Goal: Information Seeking & Learning: Learn about a topic

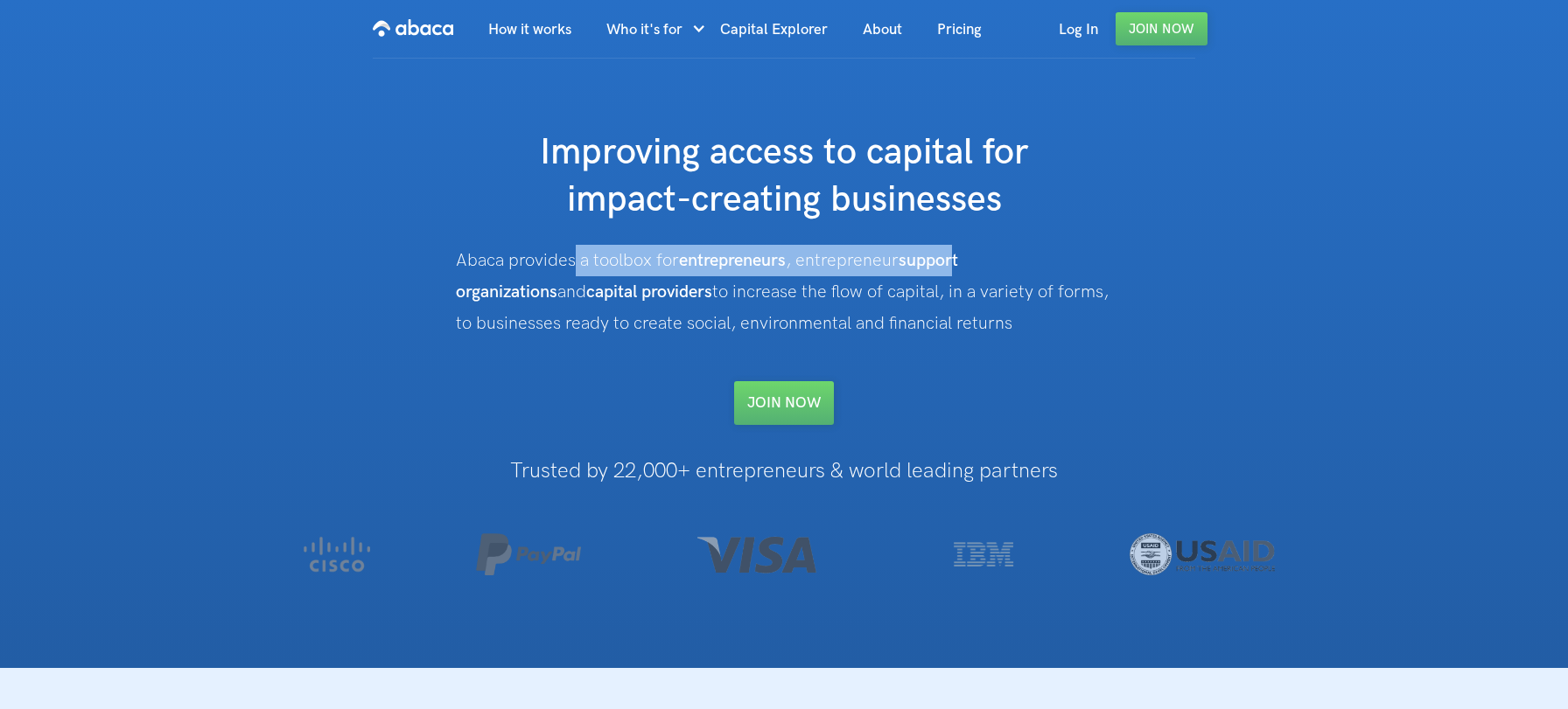
drag, startPoint x: 572, startPoint y: 261, endPoint x: 959, endPoint y: 262, distance: 387.0
click at [959, 262] on div "Abaca provides a toolbox for entrepreneurs , entrepreneur support organizations…" at bounding box center [784, 292] width 657 height 95
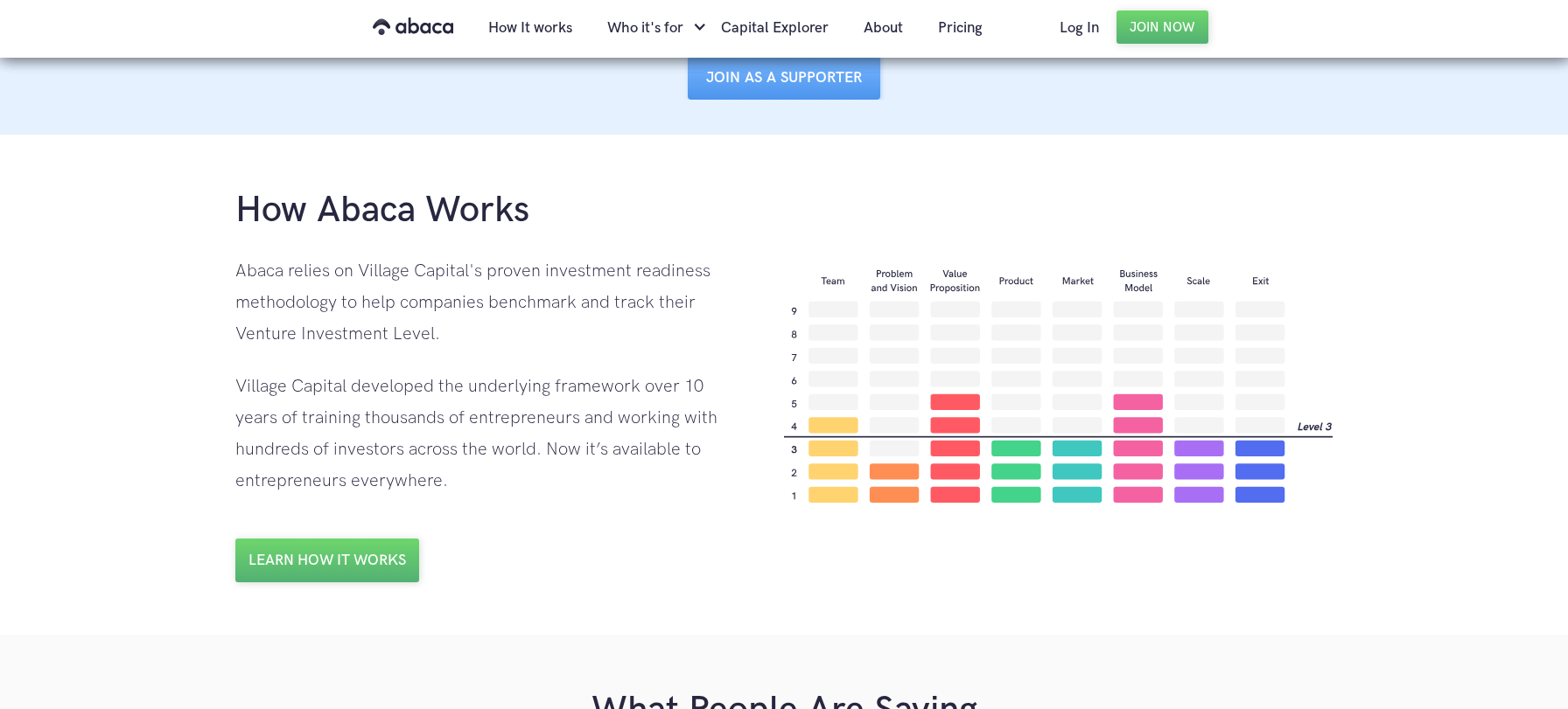
scroll to position [1082, 0]
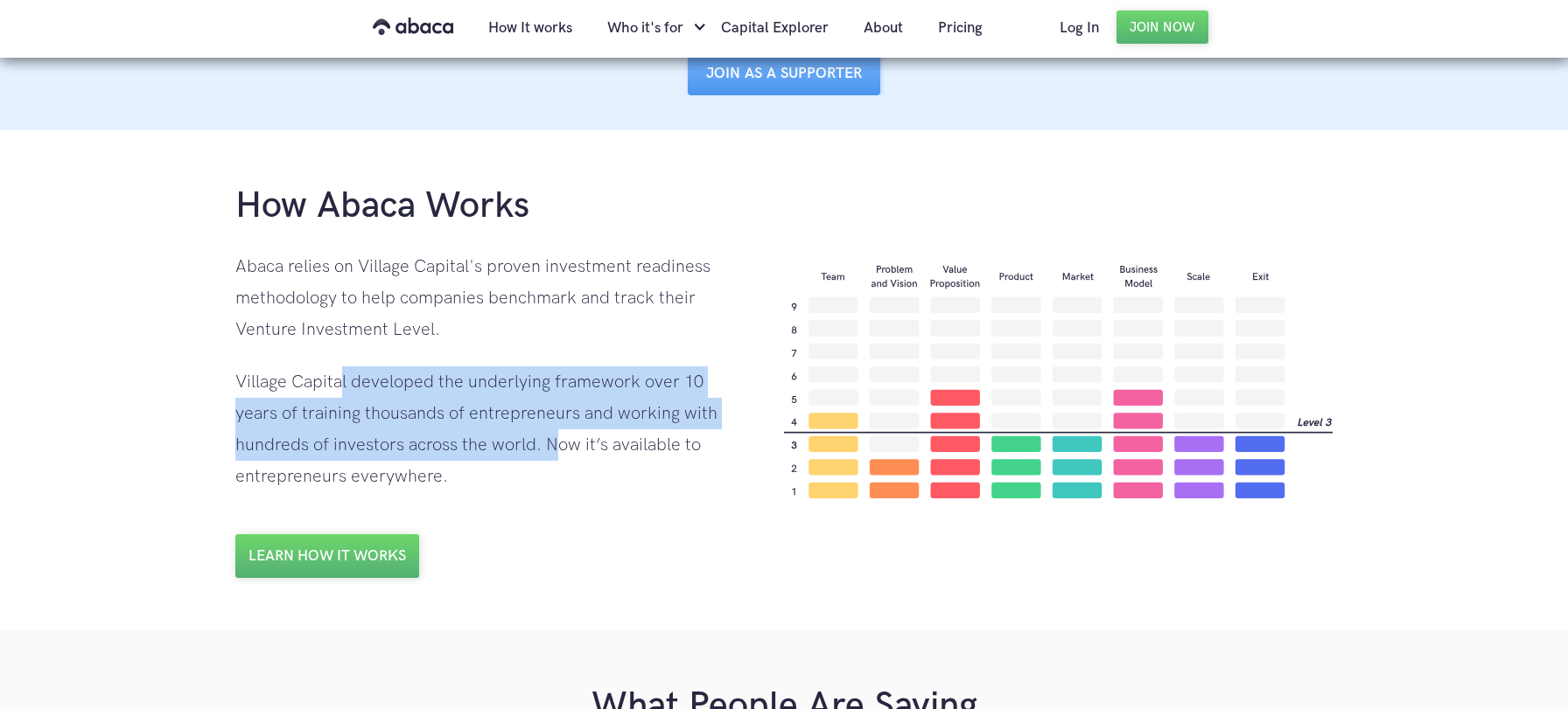
drag, startPoint x: 349, startPoint y: 390, endPoint x: 479, endPoint y: 440, distance: 139.3
click at [479, 440] on div "Village Capital developed the underlying framework over 10 years of training th…" at bounding box center [493, 428] width 514 height 126
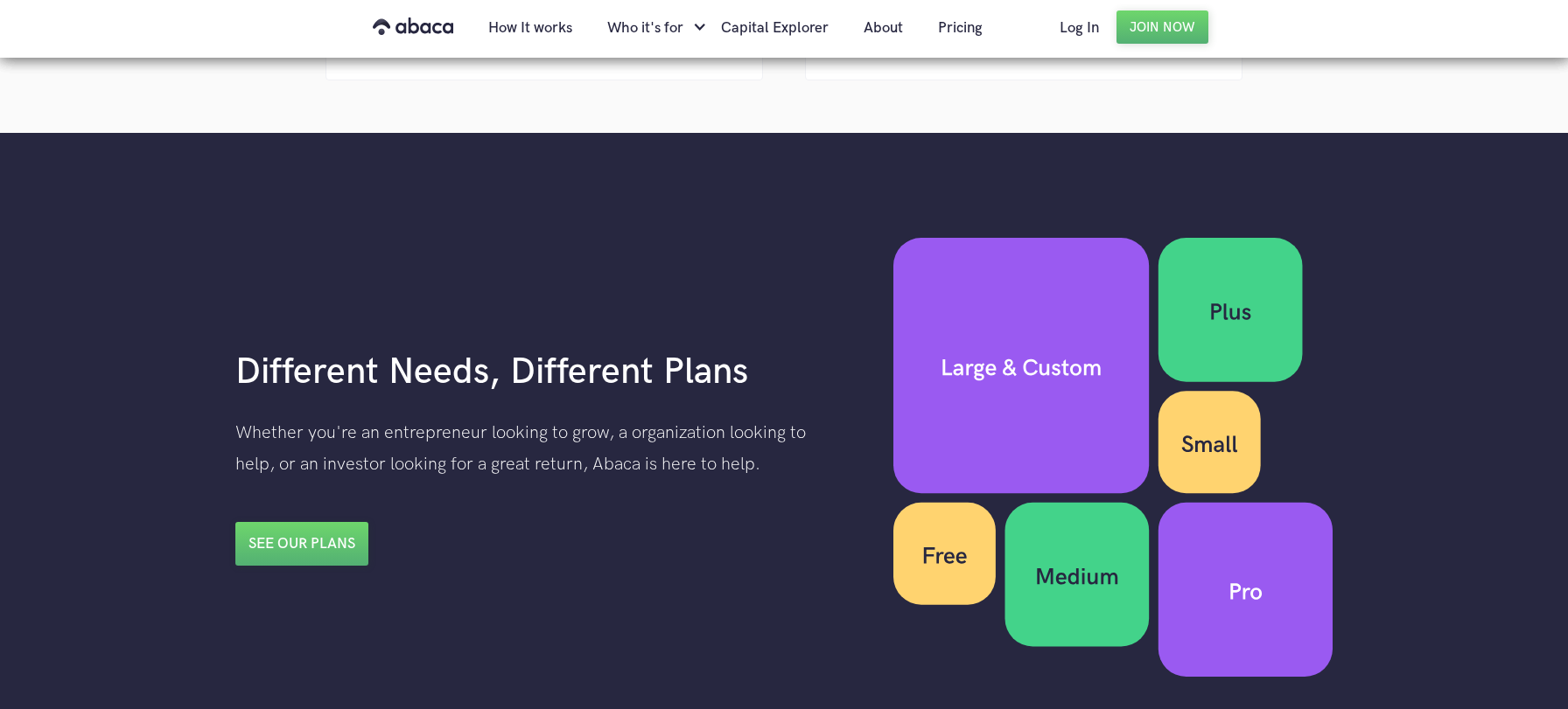
scroll to position [2406, 0]
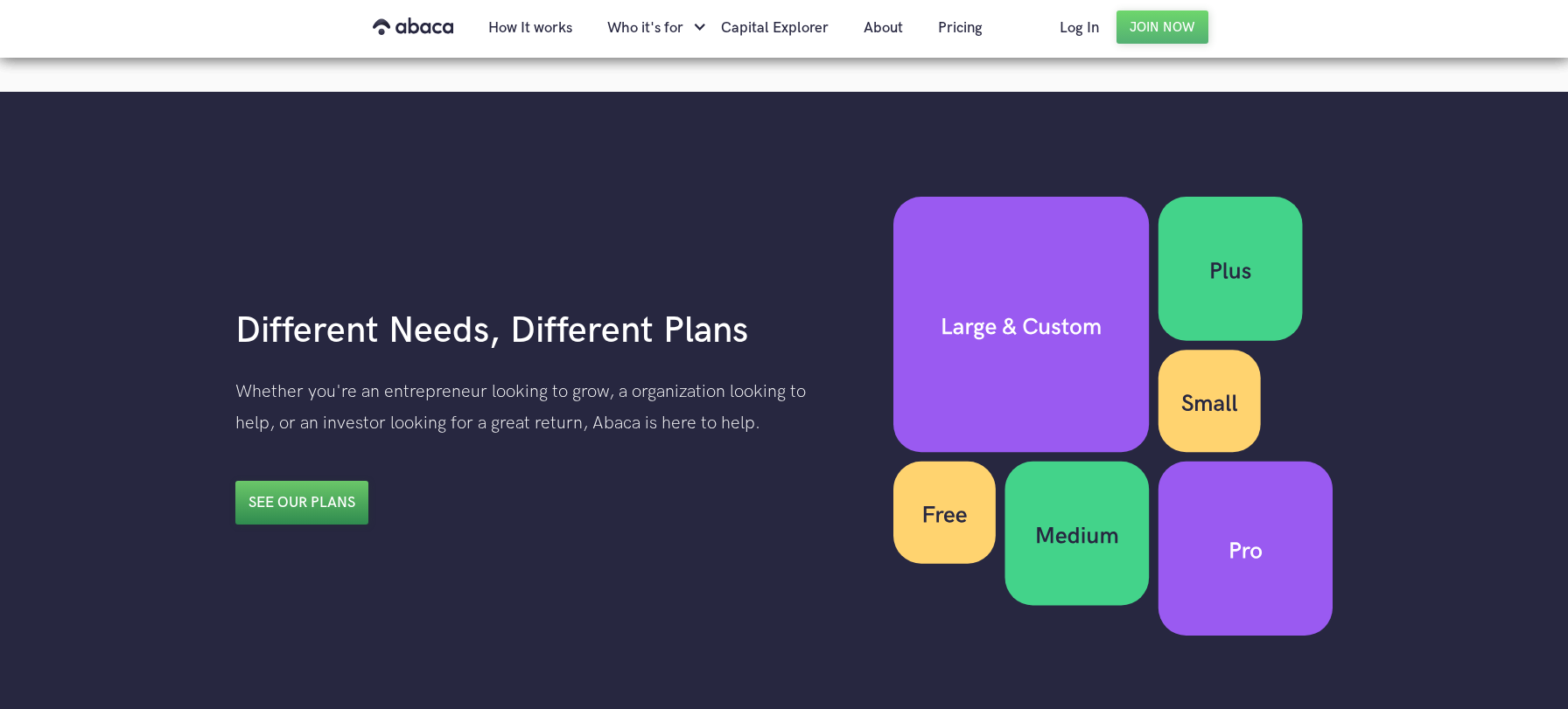
click at [313, 486] on link "See our plans" at bounding box center [302, 503] width 133 height 44
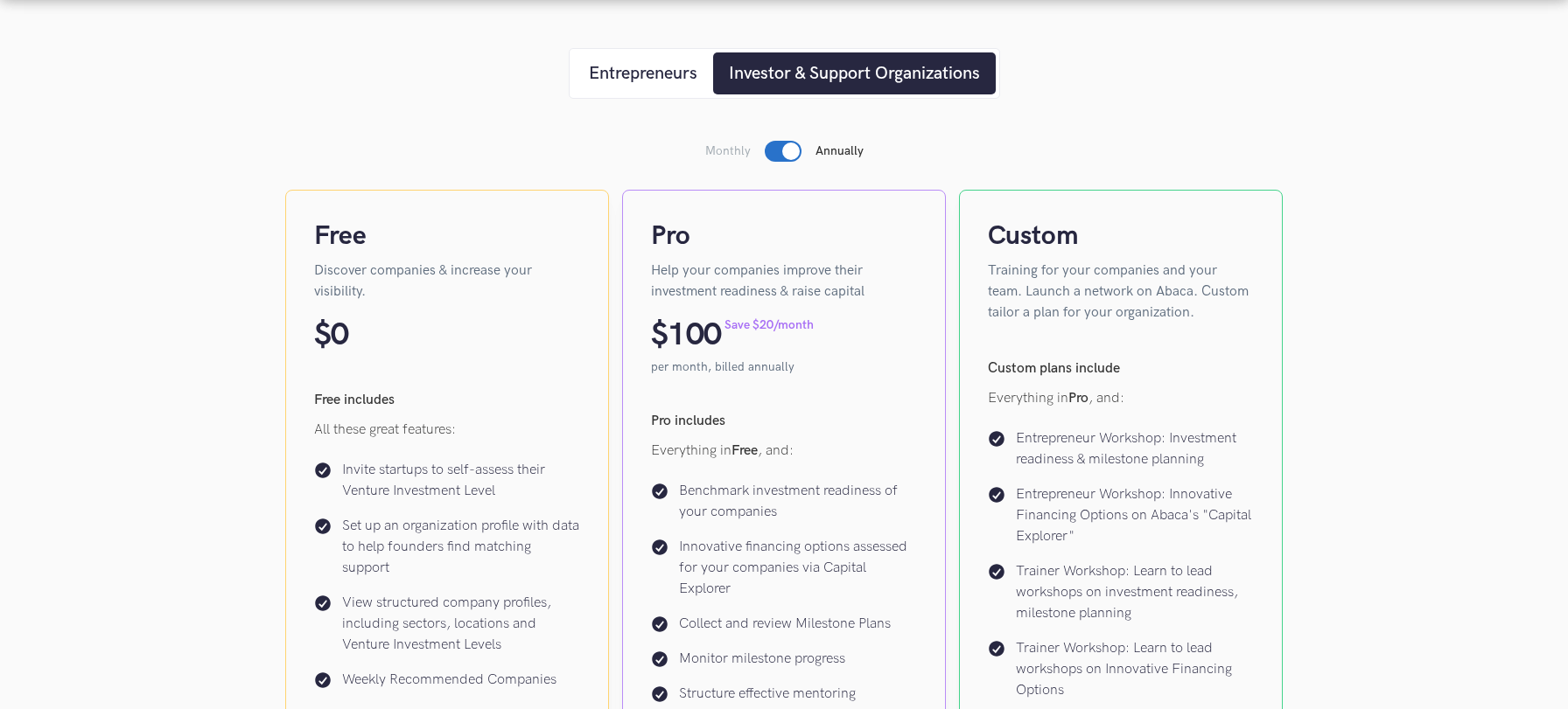
scroll to position [312, 0]
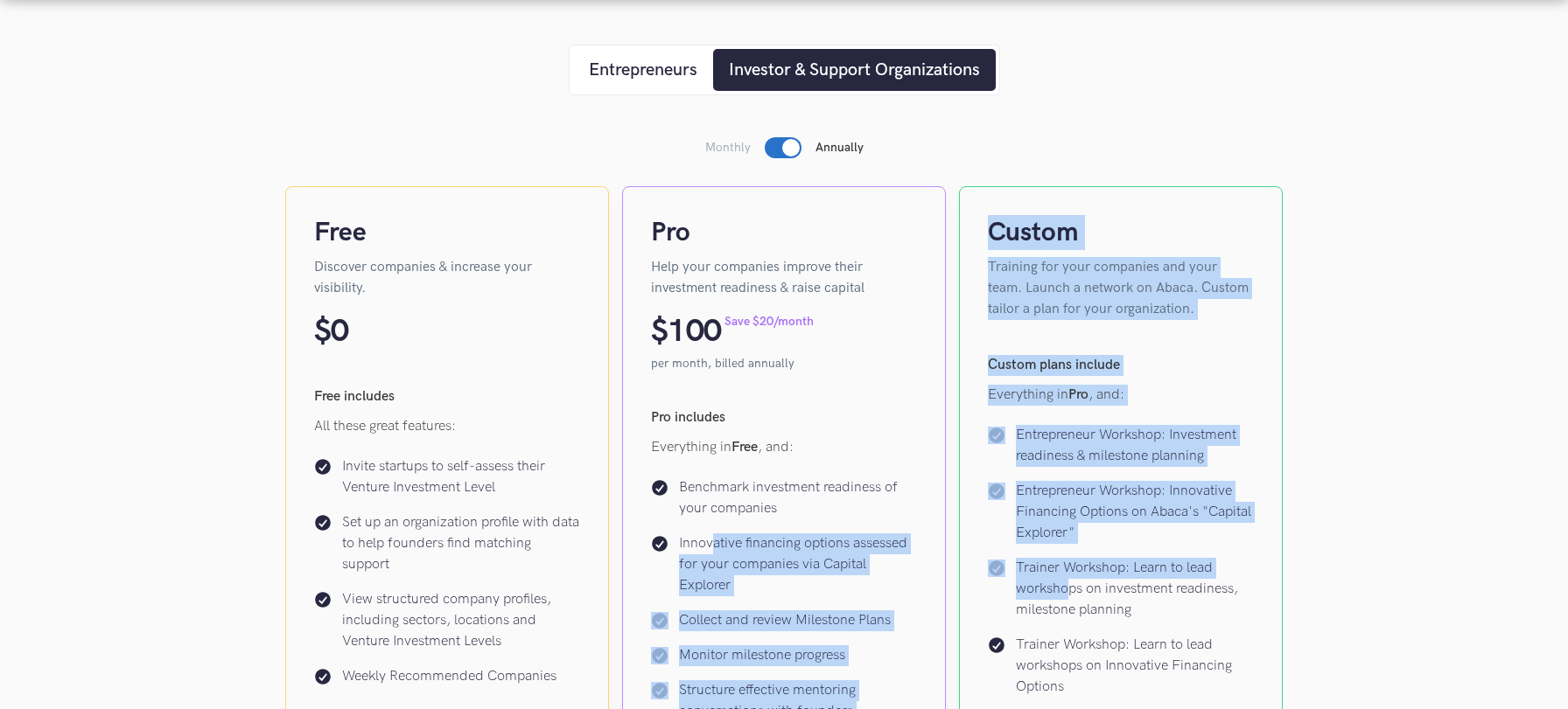
drag, startPoint x: 791, startPoint y: 547, endPoint x: 1068, endPoint y: 585, distance: 279.6
click at [1068, 585] on div "Free Discover companies & increase your visibility. $ 0 Free includes All these…" at bounding box center [784, 646] width 998 height 920
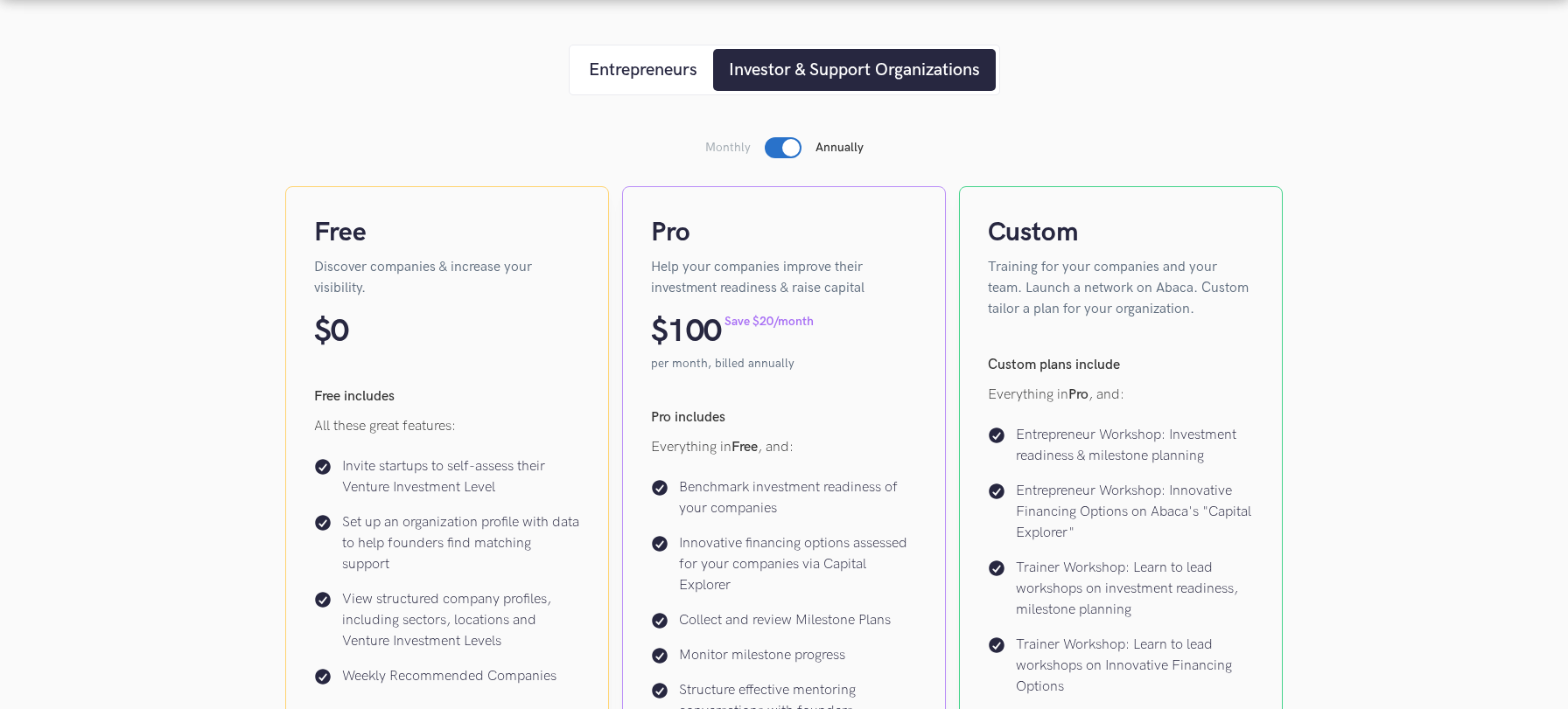
click at [1076, 584] on p "Trainer Workshop: Learn to lead workshops on investment readiness, milestone pl…" at bounding box center [1135, 589] width 238 height 63
drag, startPoint x: 1082, startPoint y: 567, endPoint x: 1137, endPoint y: 616, distance: 73.7
click at [1137, 616] on p "Trainer Workshop: Learn to lead workshops on investment readiness, milestone pl…" at bounding box center [1135, 589] width 238 height 63
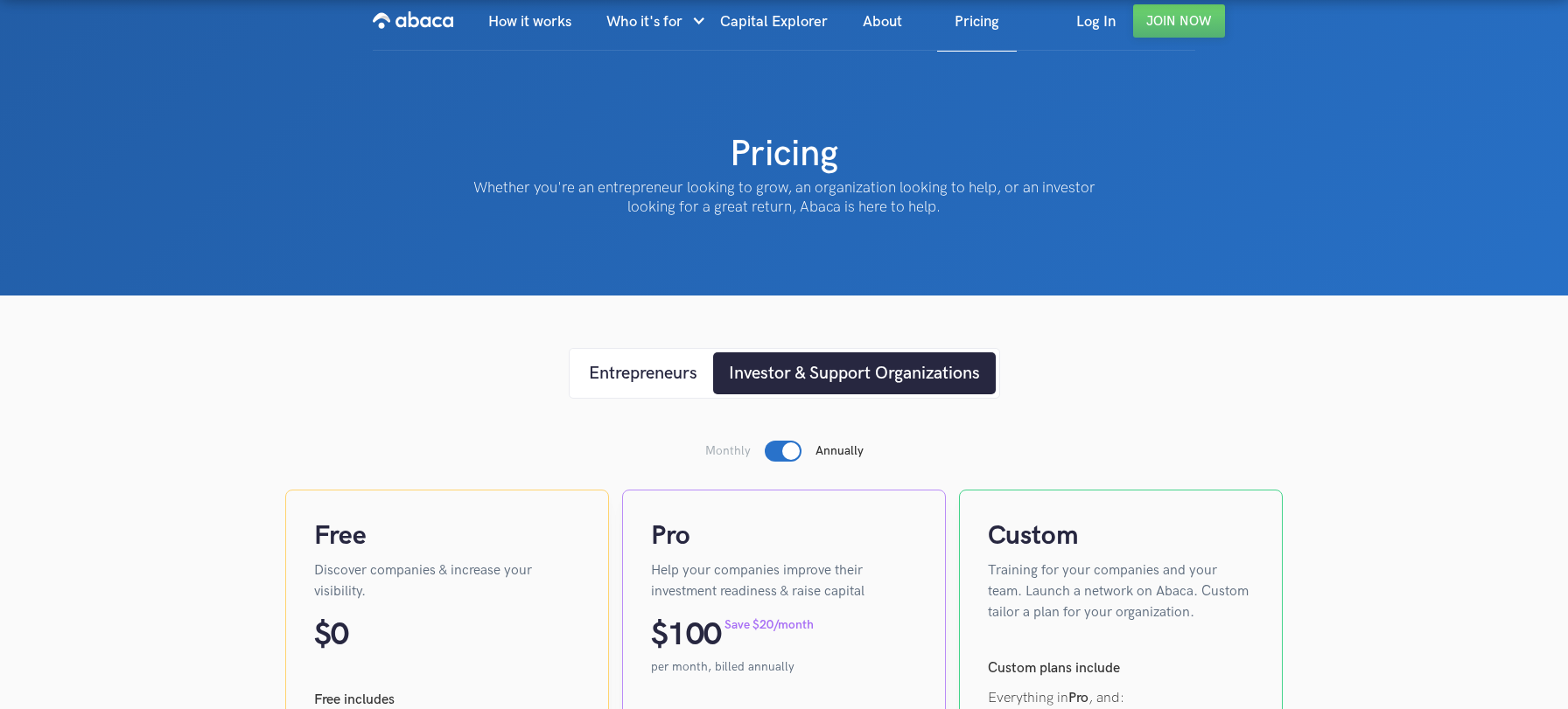
scroll to position [0, 0]
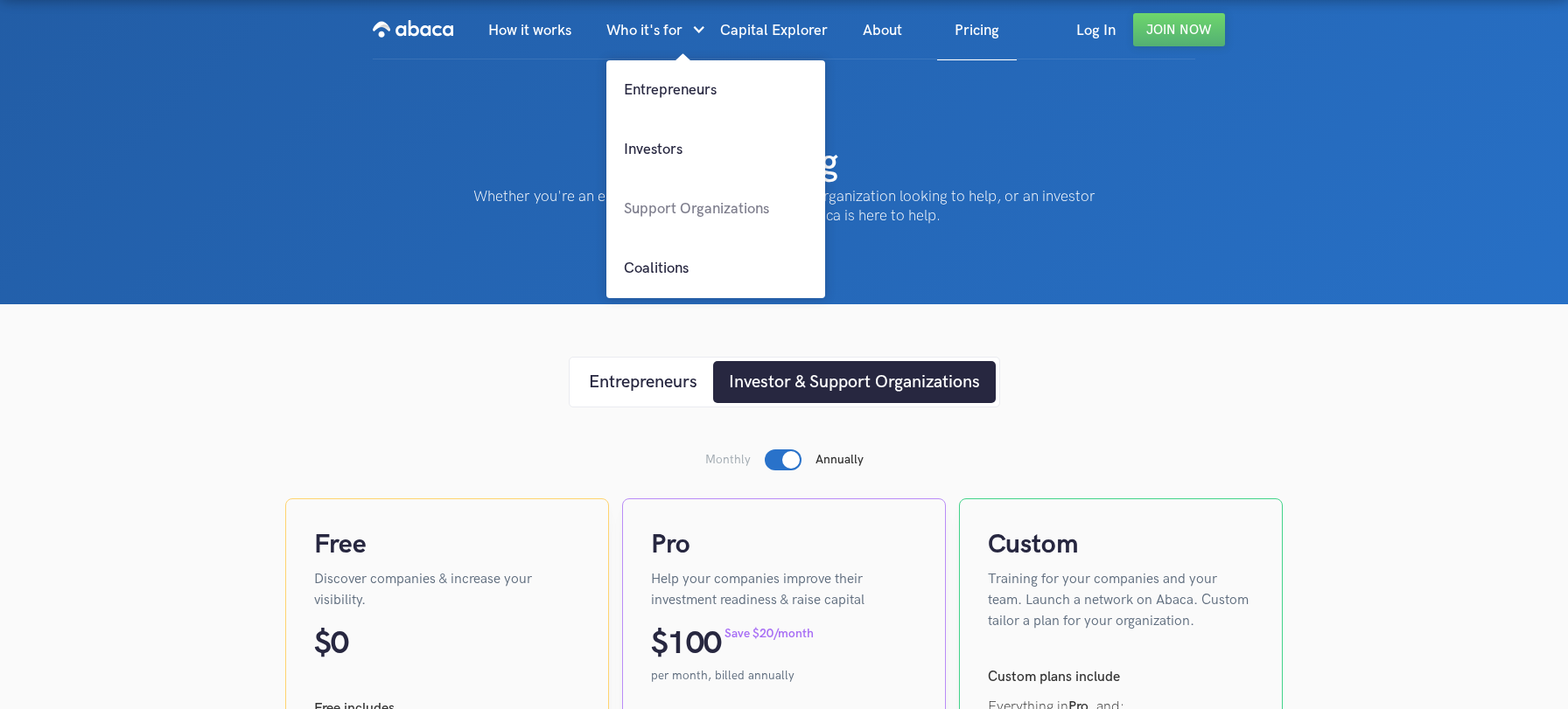
click at [660, 215] on link "Support Organizations" at bounding box center [716, 209] width 219 height 59
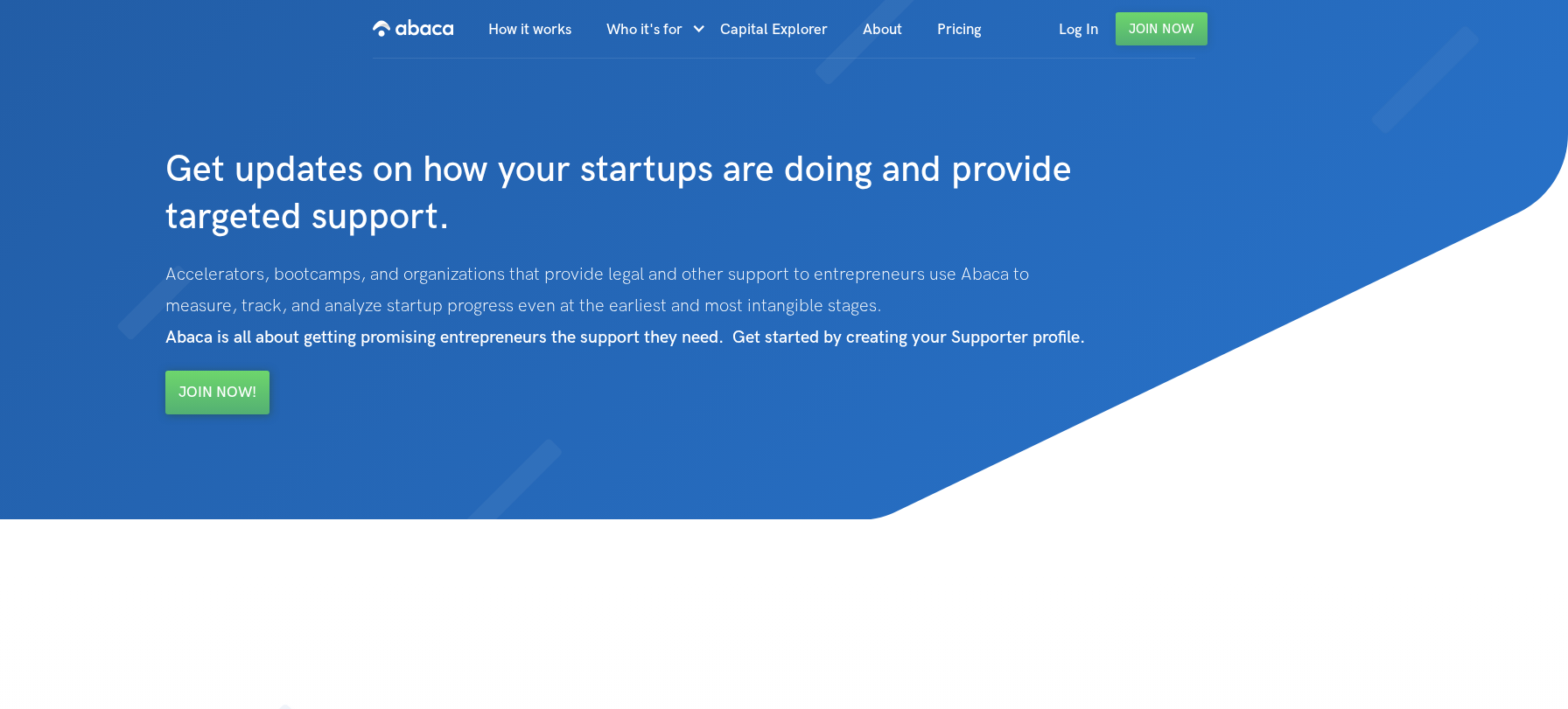
drag, startPoint x: 265, startPoint y: 278, endPoint x: 651, endPoint y: 284, distance: 386.0
click at [651, 284] on p "Accelerators, bootcamps, and organizations that provide legal and other support…" at bounding box center [652, 306] width 973 height 95
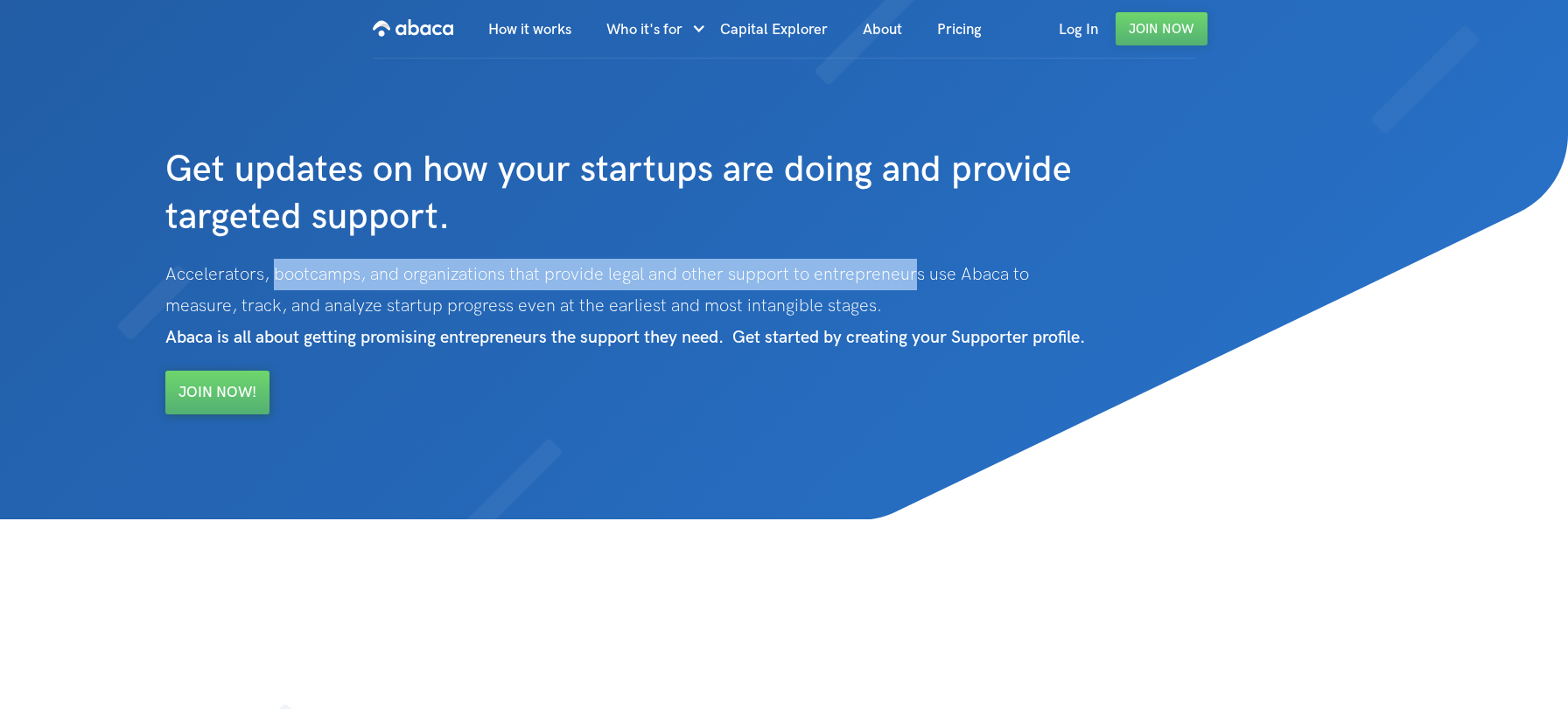
drag, startPoint x: 914, startPoint y: 267, endPoint x: 256, endPoint y: 286, distance: 658.3
click at [274, 275] on p "Accelerators, bootcamps, and organizations that provide legal and other support…" at bounding box center [652, 306] width 973 height 95
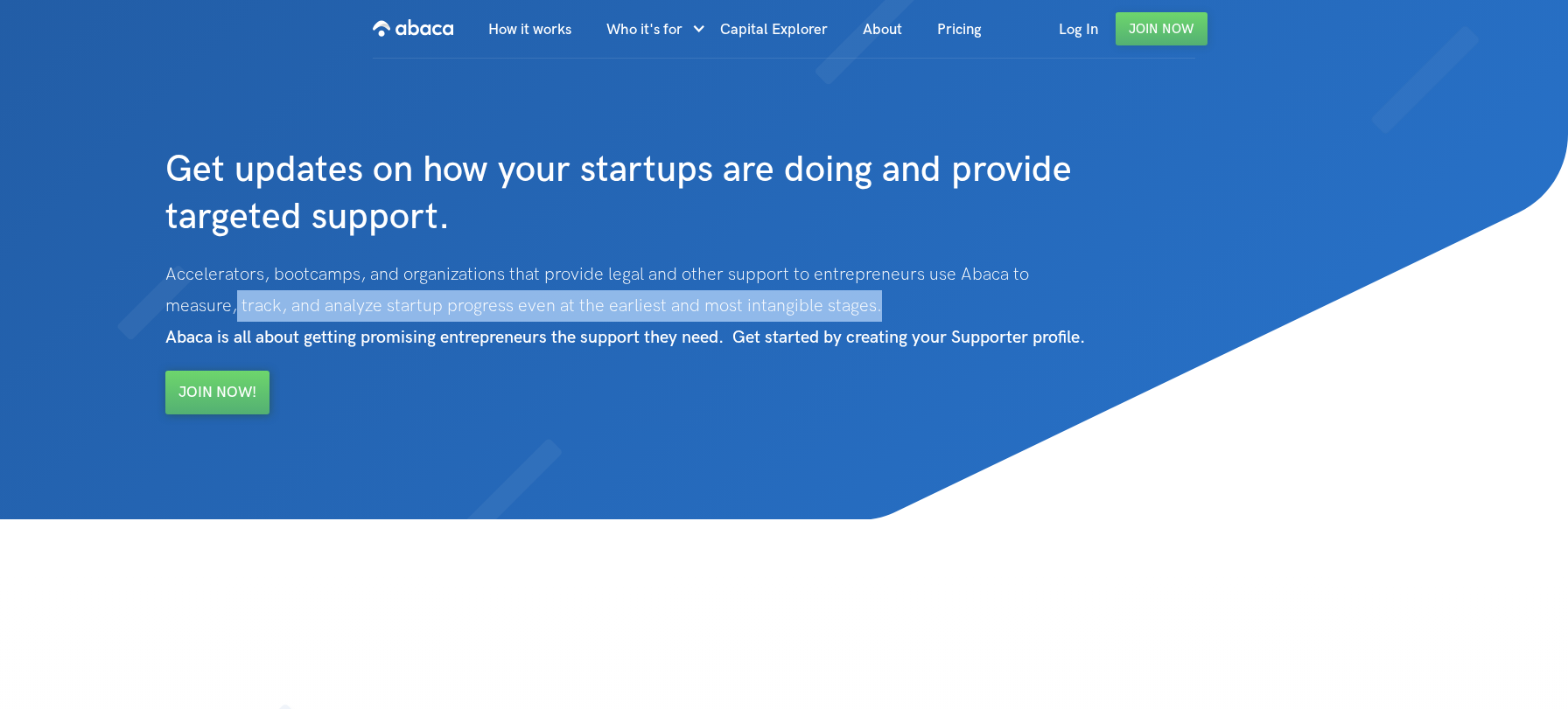
drag, startPoint x: 238, startPoint y: 297, endPoint x: 882, endPoint y: 308, distance: 644.1
click at [882, 308] on p "Accelerators, bootcamps, and organizations that provide legal and other support…" at bounding box center [652, 306] width 973 height 95
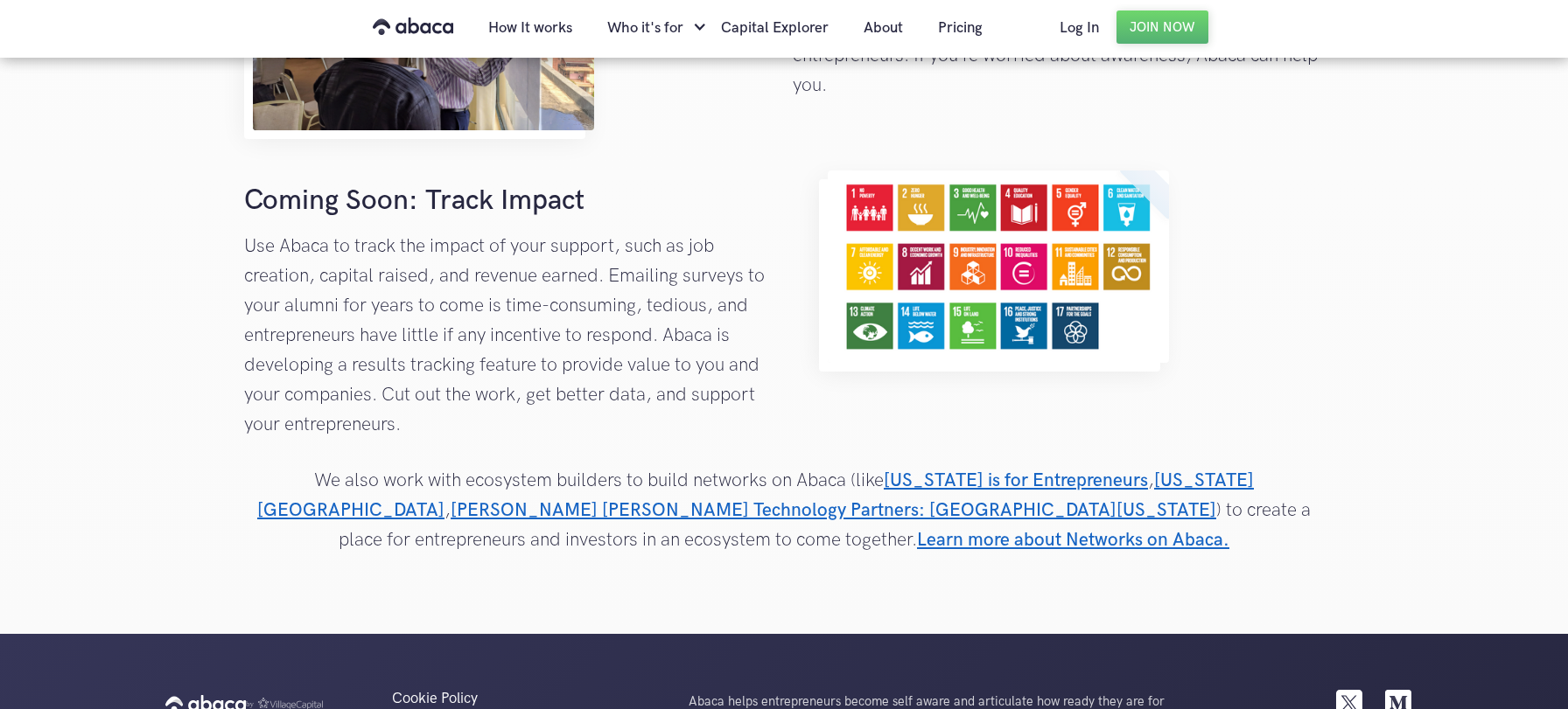
scroll to position [2240, 0]
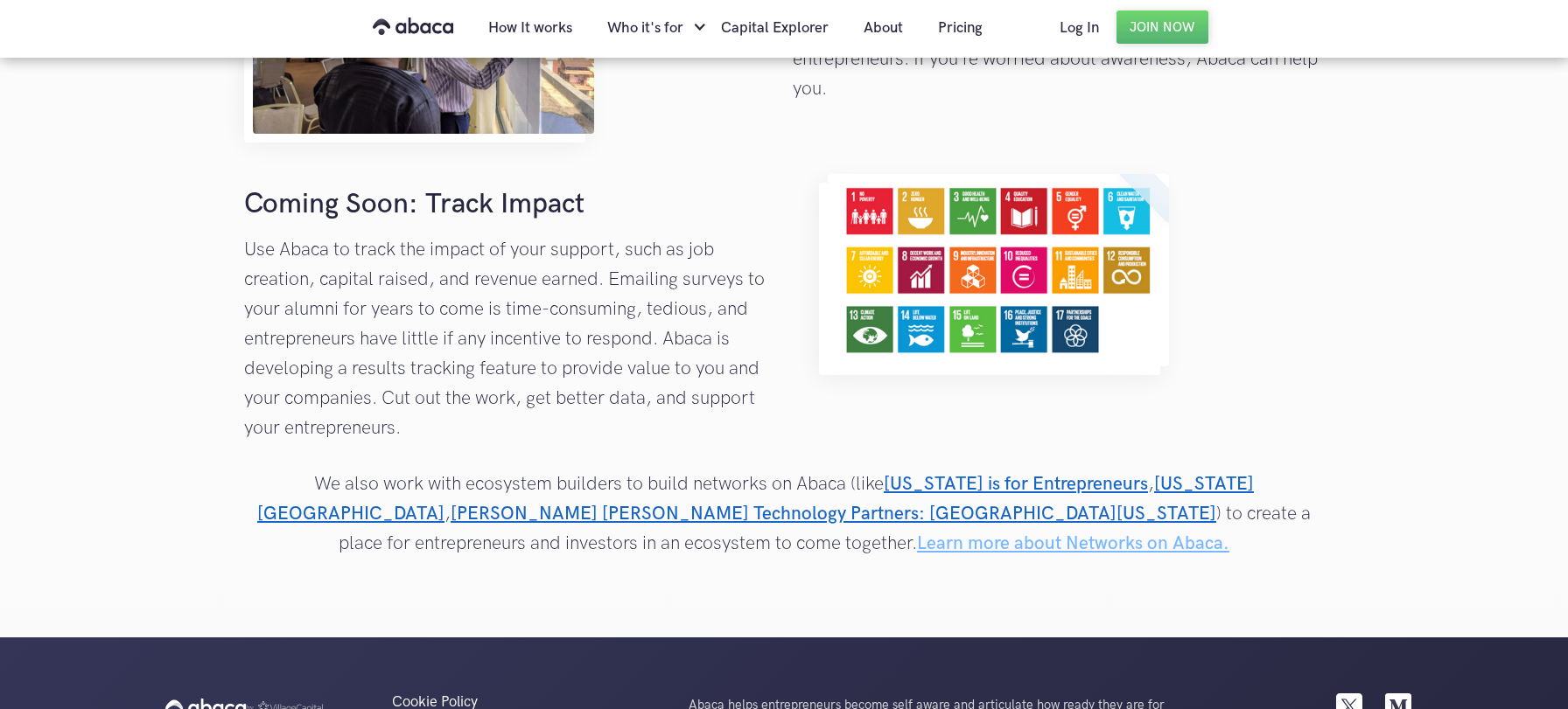
click at [917, 555] on link "Learn more about Networks on Abaca." at bounding box center [1073, 543] width 312 height 22
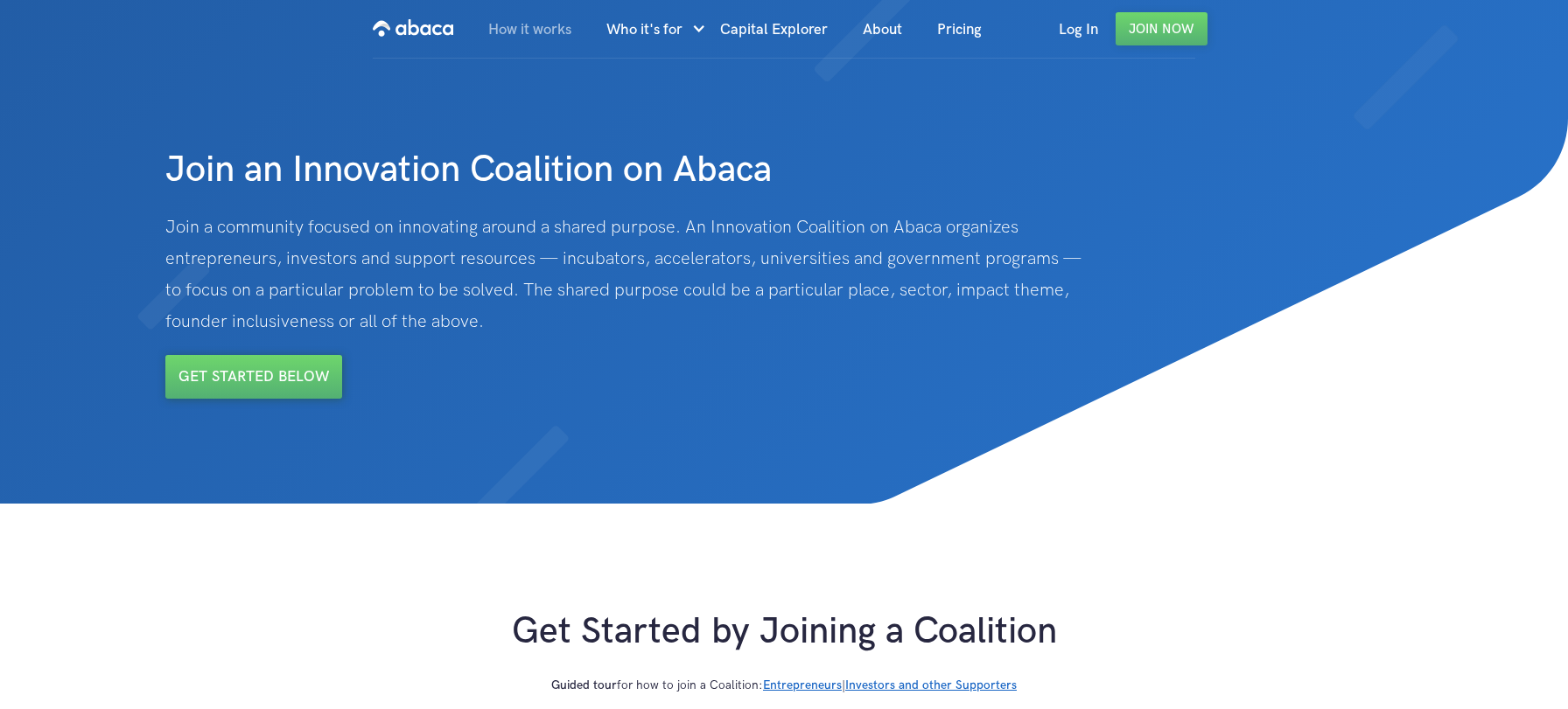
click at [496, 23] on link "How it works" at bounding box center [529, 30] width 118 height 59
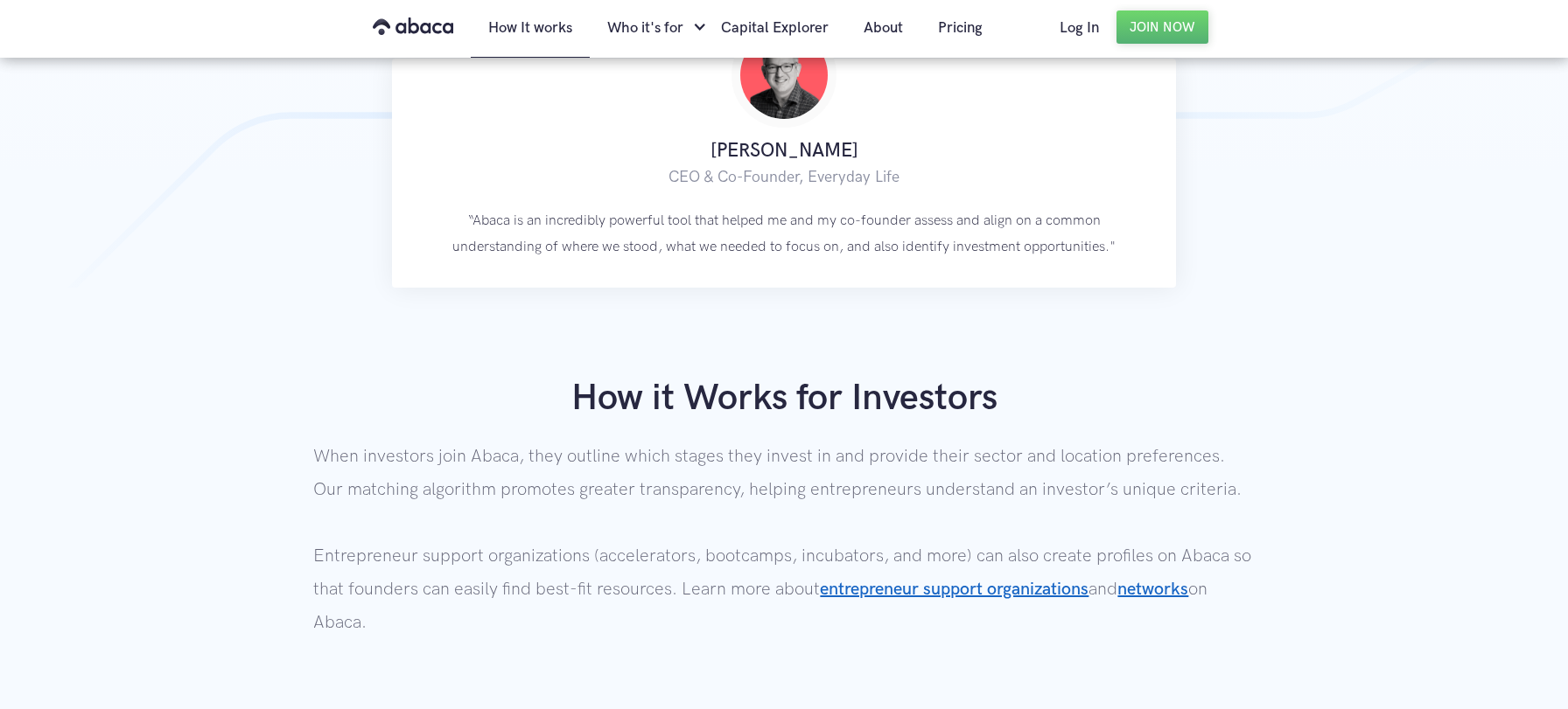
scroll to position [986, 0]
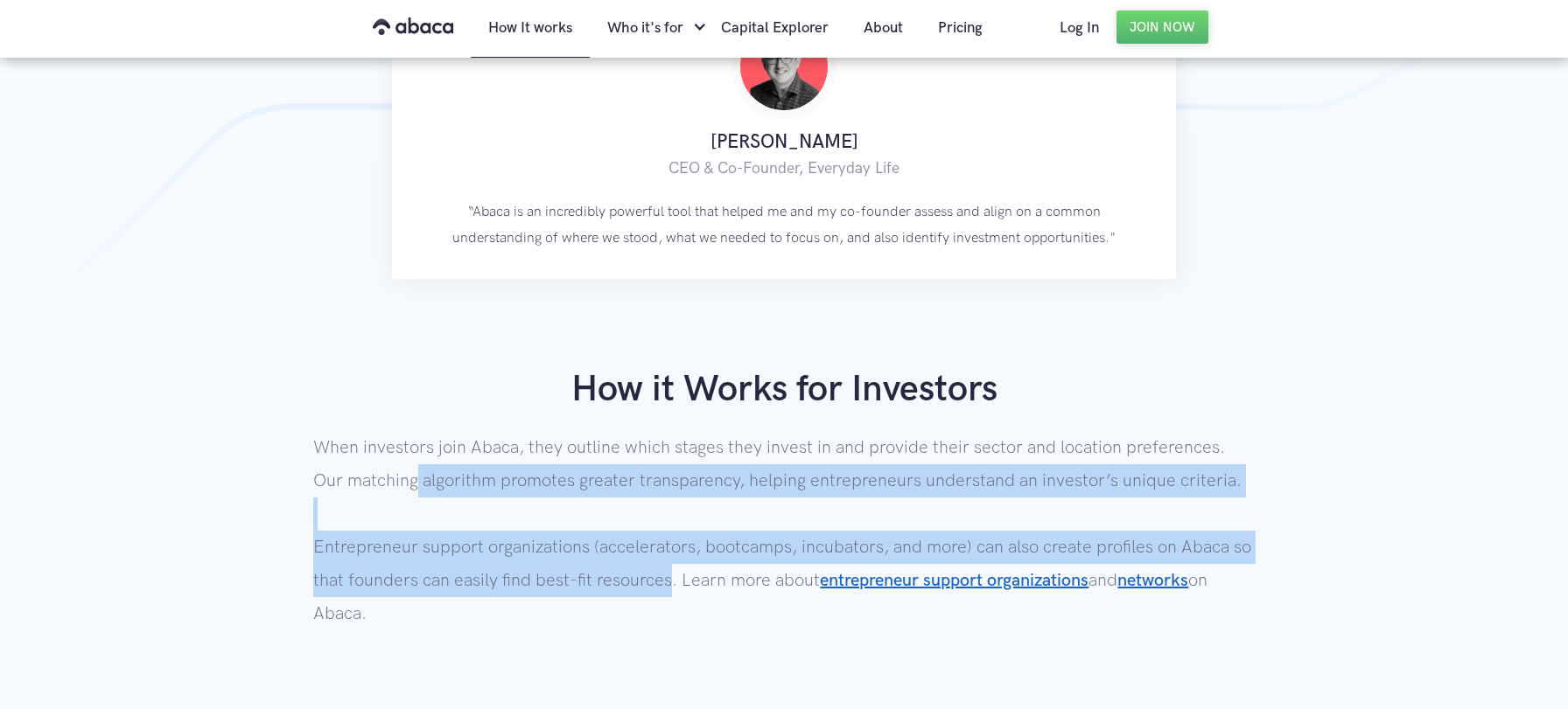
drag, startPoint x: 381, startPoint y: 475, endPoint x: 674, endPoint y: 581, distance: 311.6
click at [671, 581] on p "When investors join Abaca, they outline which stages they invest in and provide…" at bounding box center [783, 547] width 940 height 233
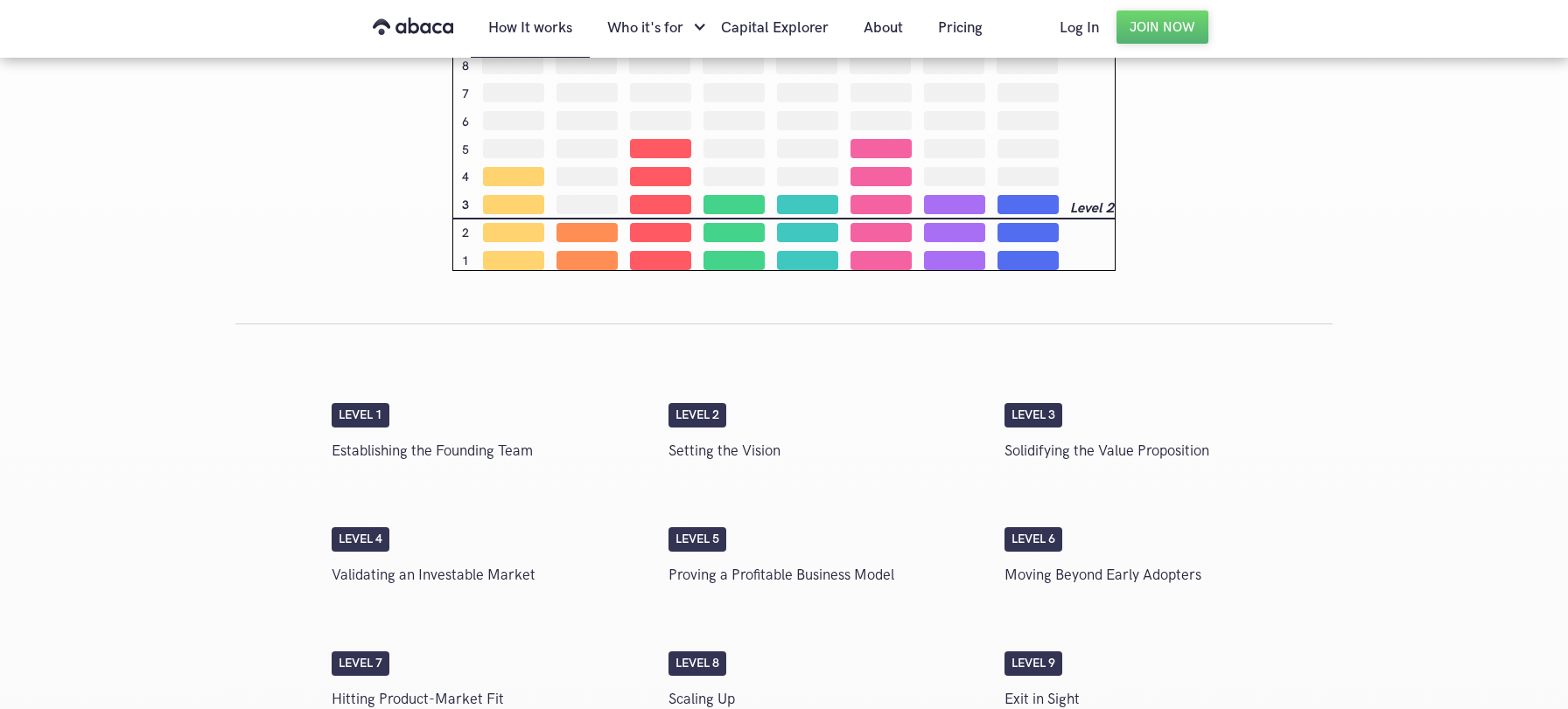
scroll to position [2331, 0]
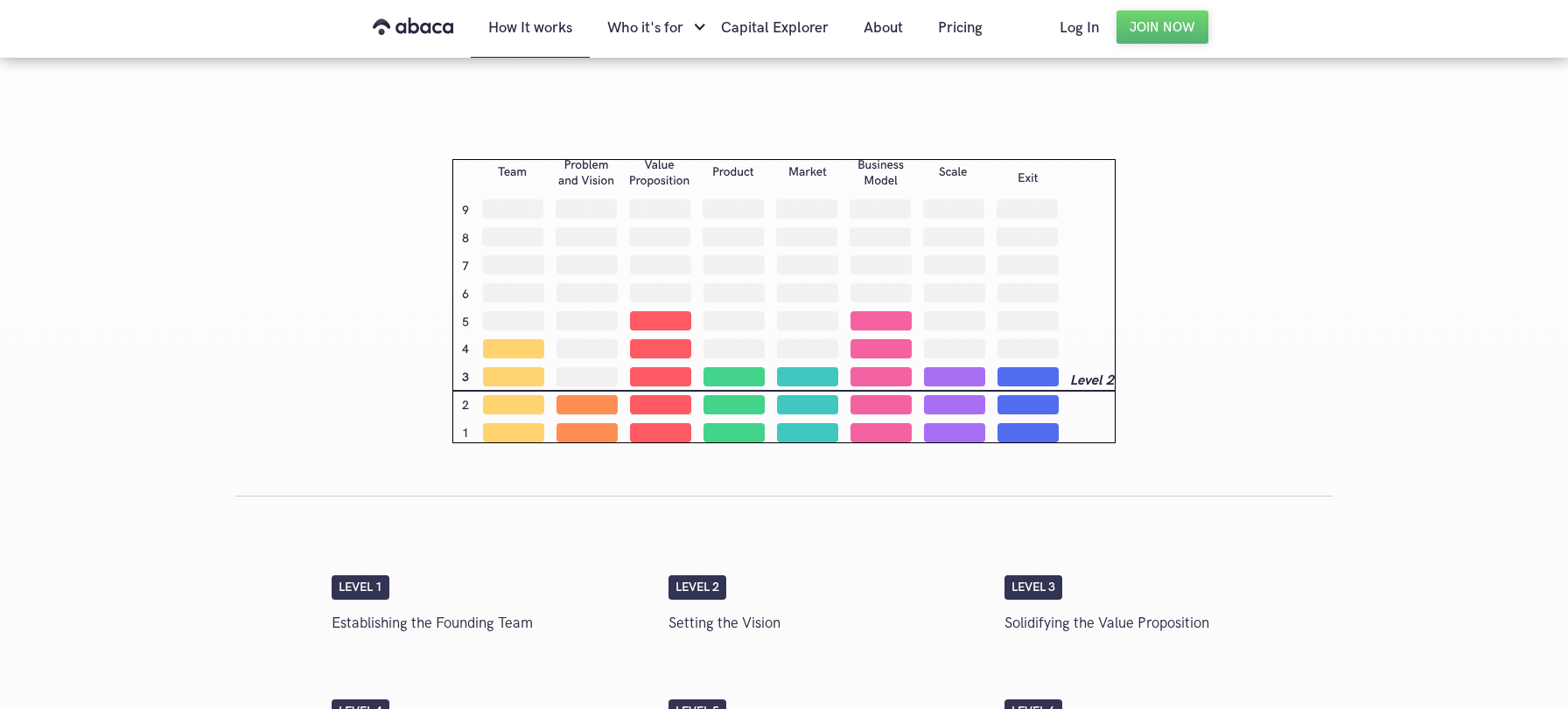
click at [397, 586] on div "Level 1 Establishing the Founding Team" at bounding box center [491, 611] width 336 height 72
click at [350, 590] on div "Level 1" at bounding box center [360, 588] width 58 height 25
drag, startPoint x: 349, startPoint y: 612, endPoint x: 571, endPoint y: 620, distance: 222.1
click at [571, 620] on p "Establishing the Founding Team" at bounding box center [491, 623] width 319 height 30
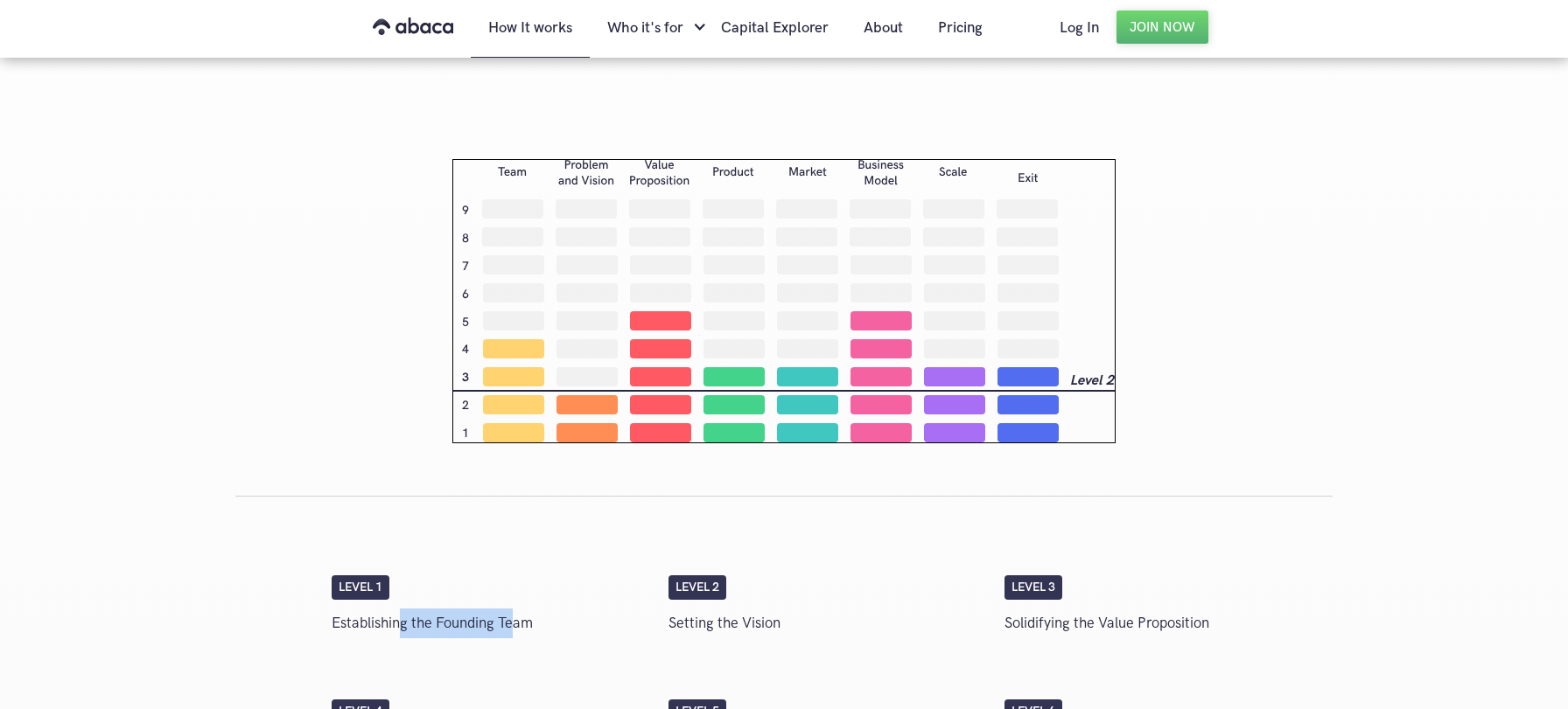
drag, startPoint x: 486, startPoint y: 626, endPoint x: 399, endPoint y: 627, distance: 87.0
click at [399, 627] on p "Establishing the Founding Team" at bounding box center [491, 623] width 319 height 30
click at [732, 618] on p "Setting the Vision" at bounding box center [827, 623] width 319 height 30
drag, startPoint x: 680, startPoint y: 627, endPoint x: 811, endPoint y: 626, distance: 131.0
click at [809, 626] on p "Setting the Vision" at bounding box center [827, 623] width 319 height 30
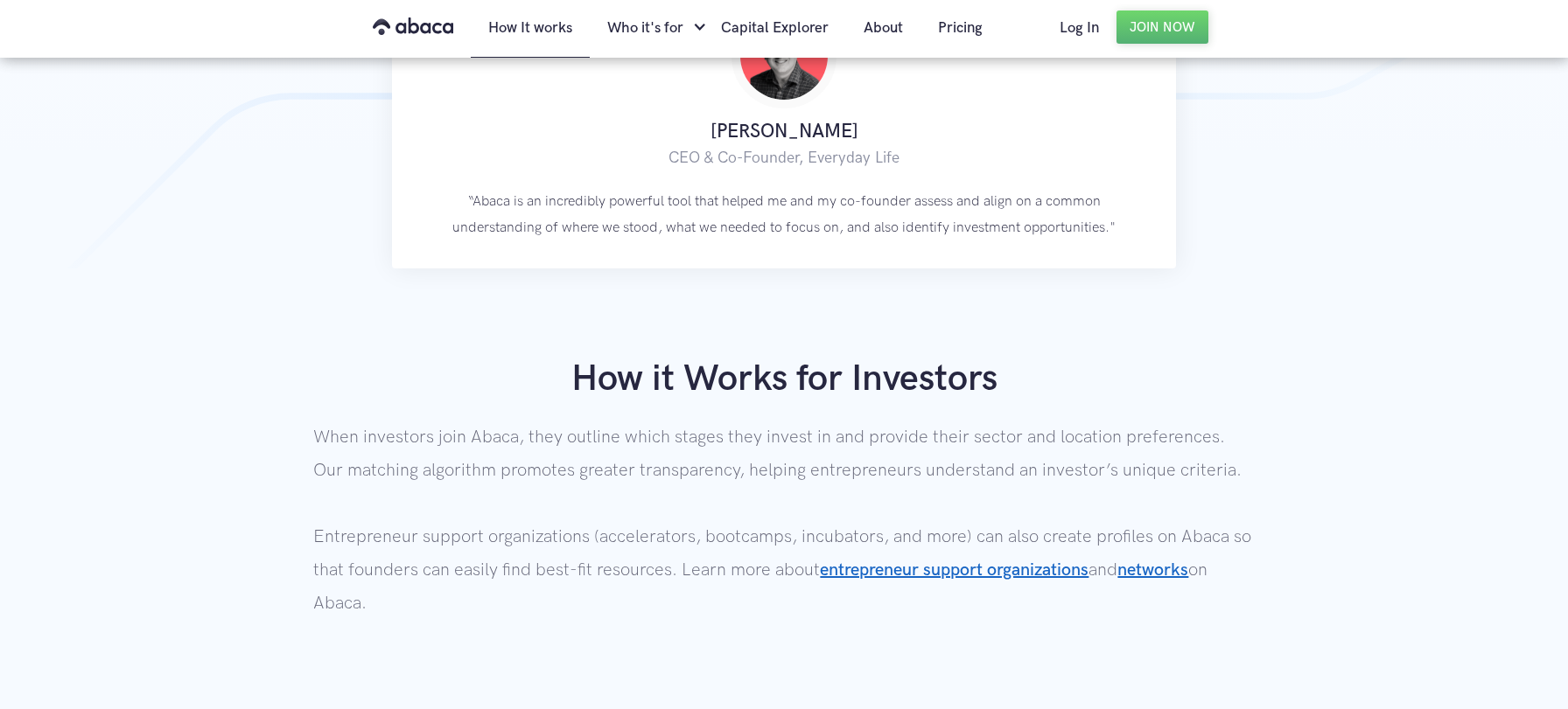
scroll to position [1000, 0]
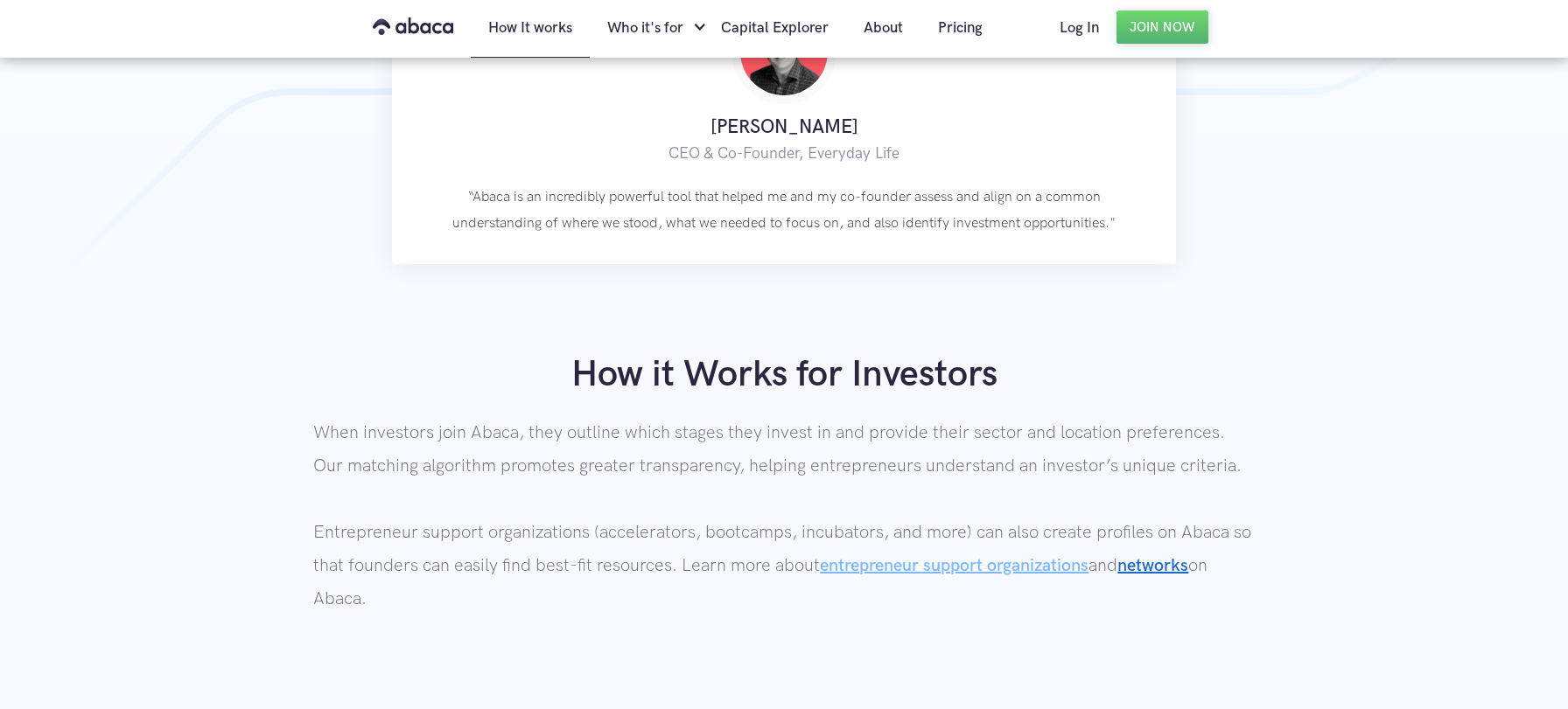
click at [872, 566] on link "entrepreneur support organizations" at bounding box center [954, 566] width 268 height 21
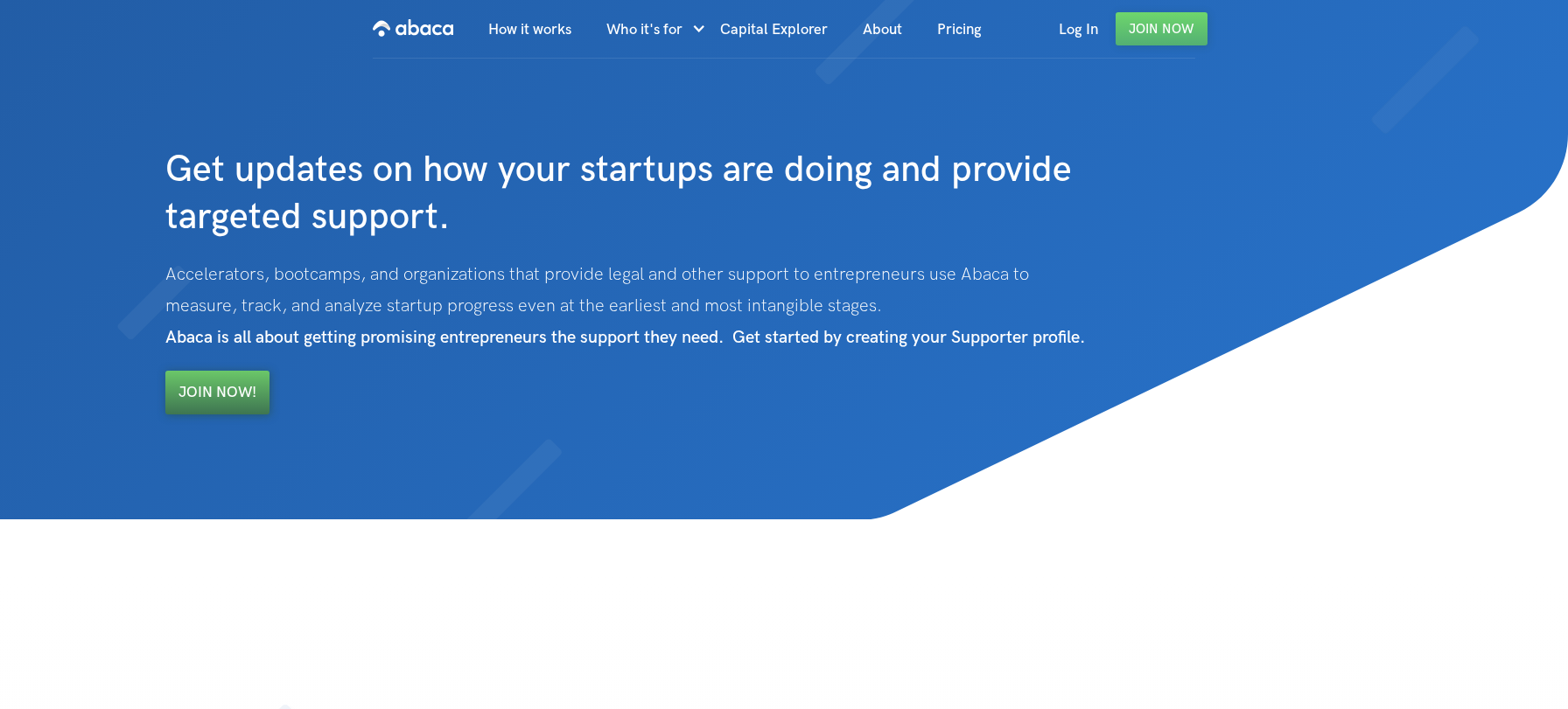
click at [204, 408] on link "Join Now!" at bounding box center [218, 393] width 104 height 44
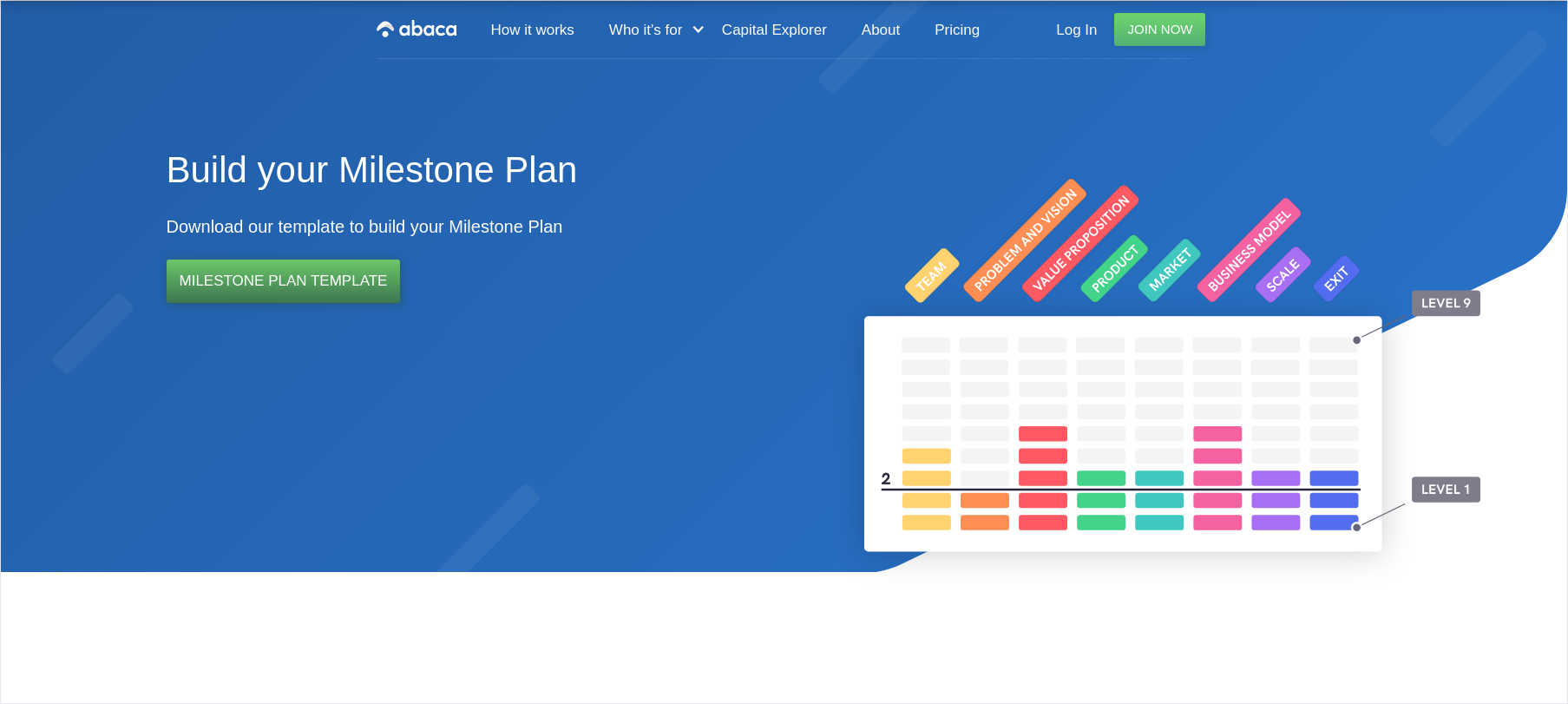
click at [342, 286] on link "Milestone Plan Template" at bounding box center [283, 282] width 234 height 44
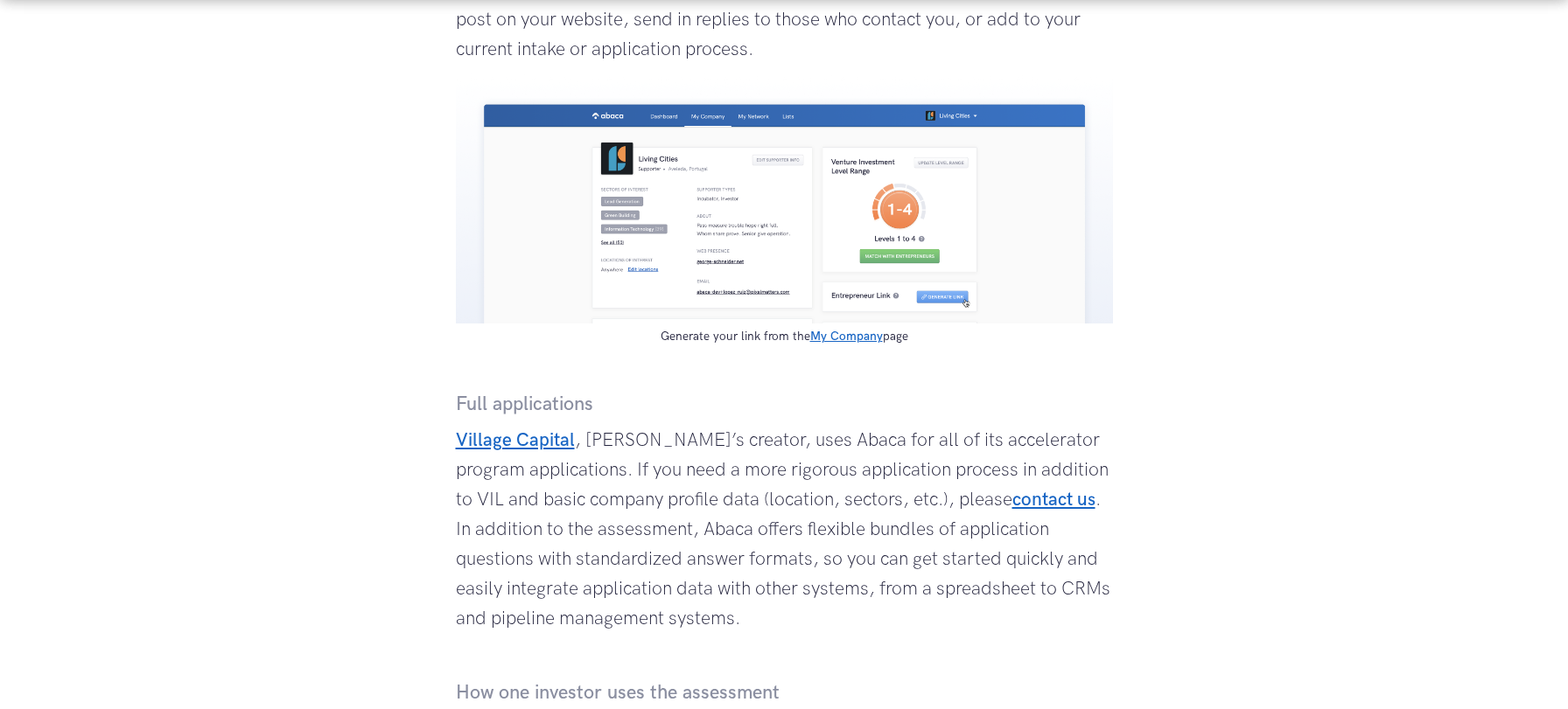
scroll to position [1694, 0]
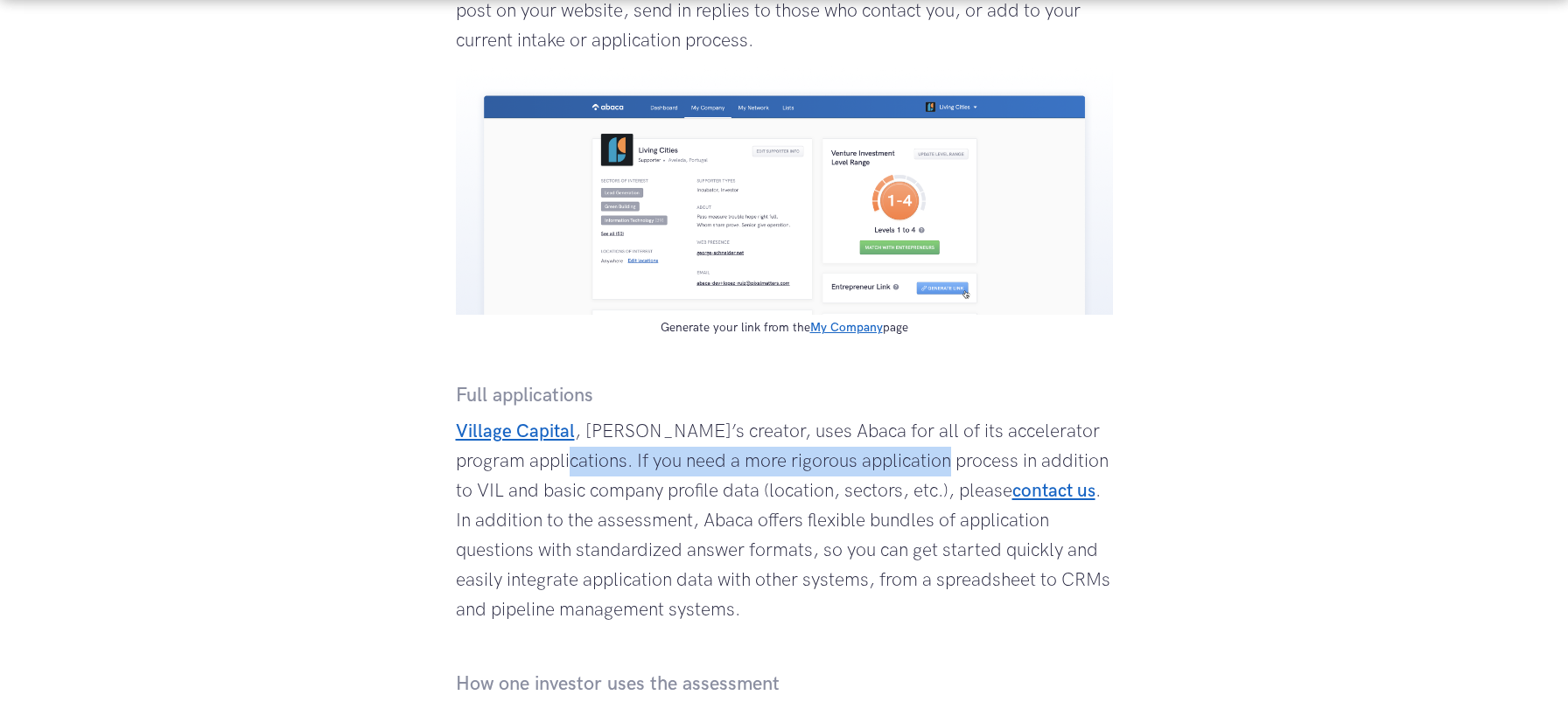
drag, startPoint x: 558, startPoint y: 464, endPoint x: 946, endPoint y: 456, distance: 388.1
click at [946, 456] on p "Village Capital , Abaca’s creator, uses Abaca for all of its accelerator progra…" at bounding box center [784, 520] width 657 height 208
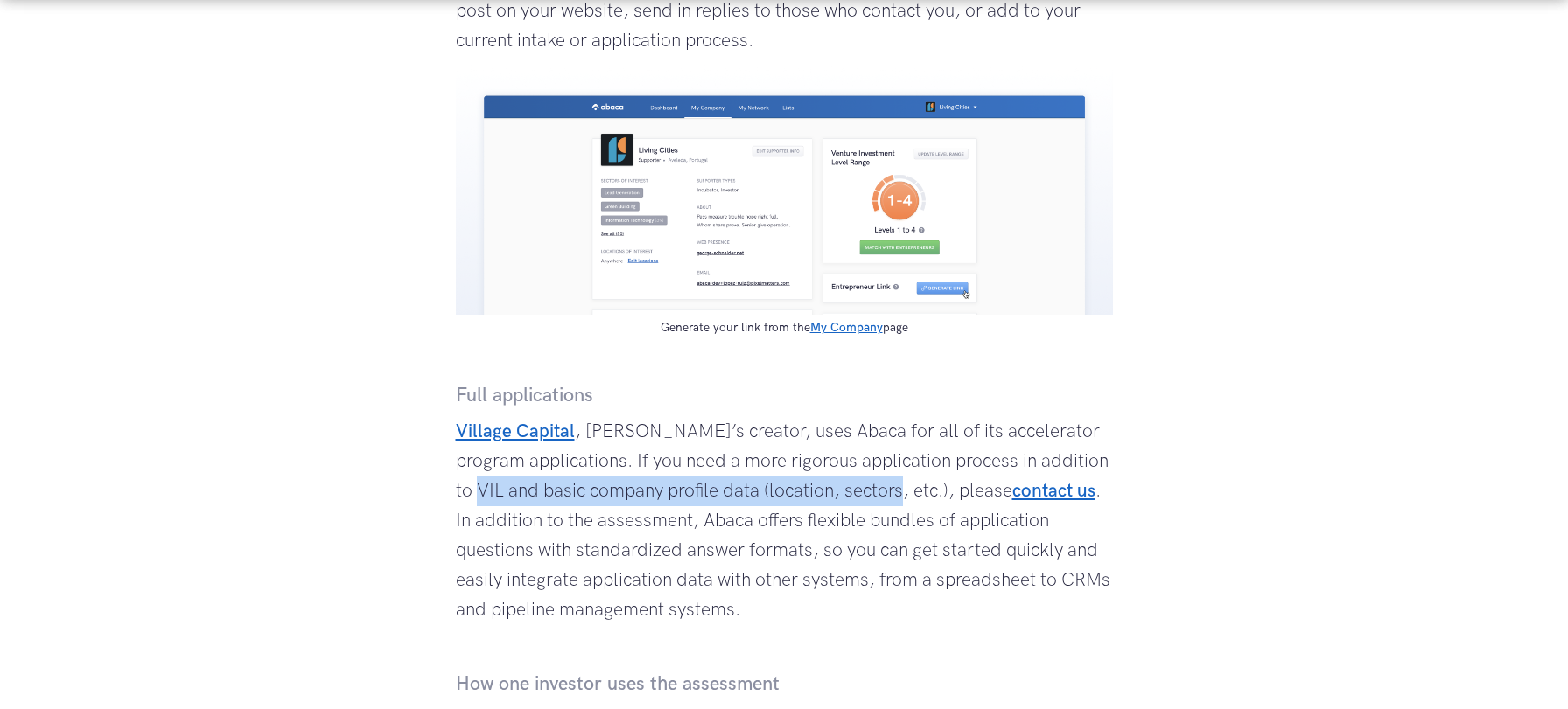
drag, startPoint x: 495, startPoint y: 493, endPoint x: 906, endPoint y: 493, distance: 411.0
click at [906, 493] on p "Village Capital , Abaca’s creator, uses Abaca for all of its accelerator progra…" at bounding box center [784, 520] width 657 height 208
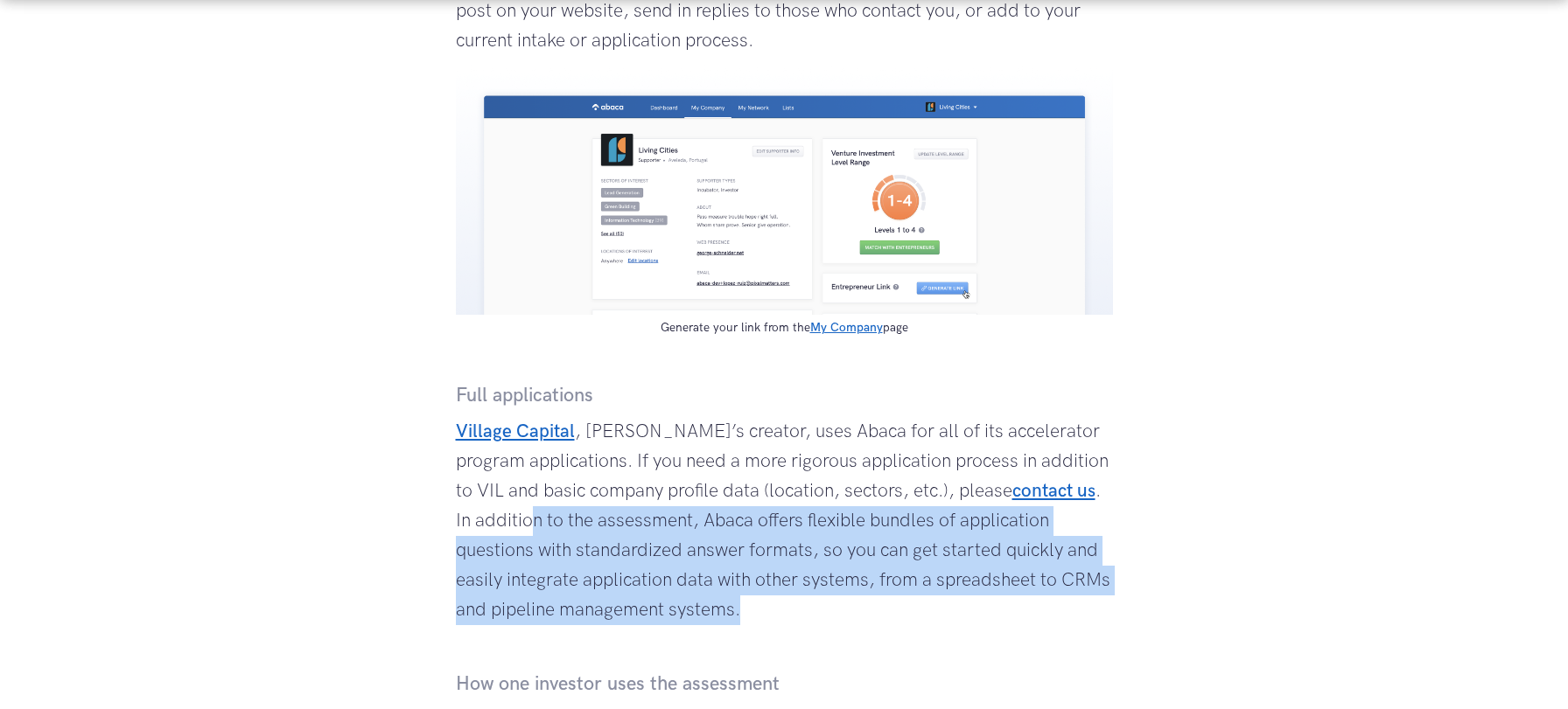
drag, startPoint x: 542, startPoint y: 522, endPoint x: 923, endPoint y: 607, distance: 390.4
click at [923, 607] on p "Village Capital , Abaca’s creator, uses Abaca for all of its accelerator progra…" at bounding box center [784, 520] width 657 height 208
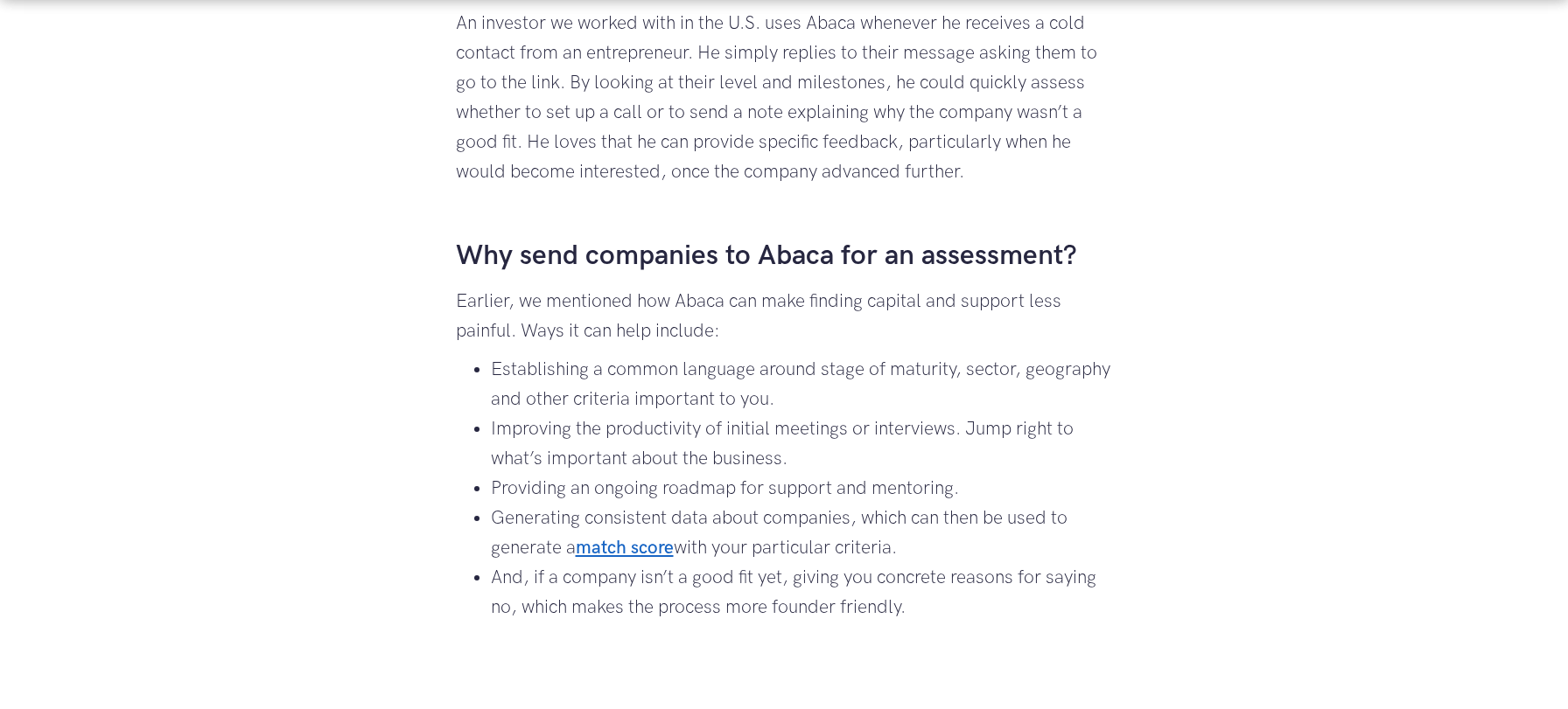
scroll to position [2410, 0]
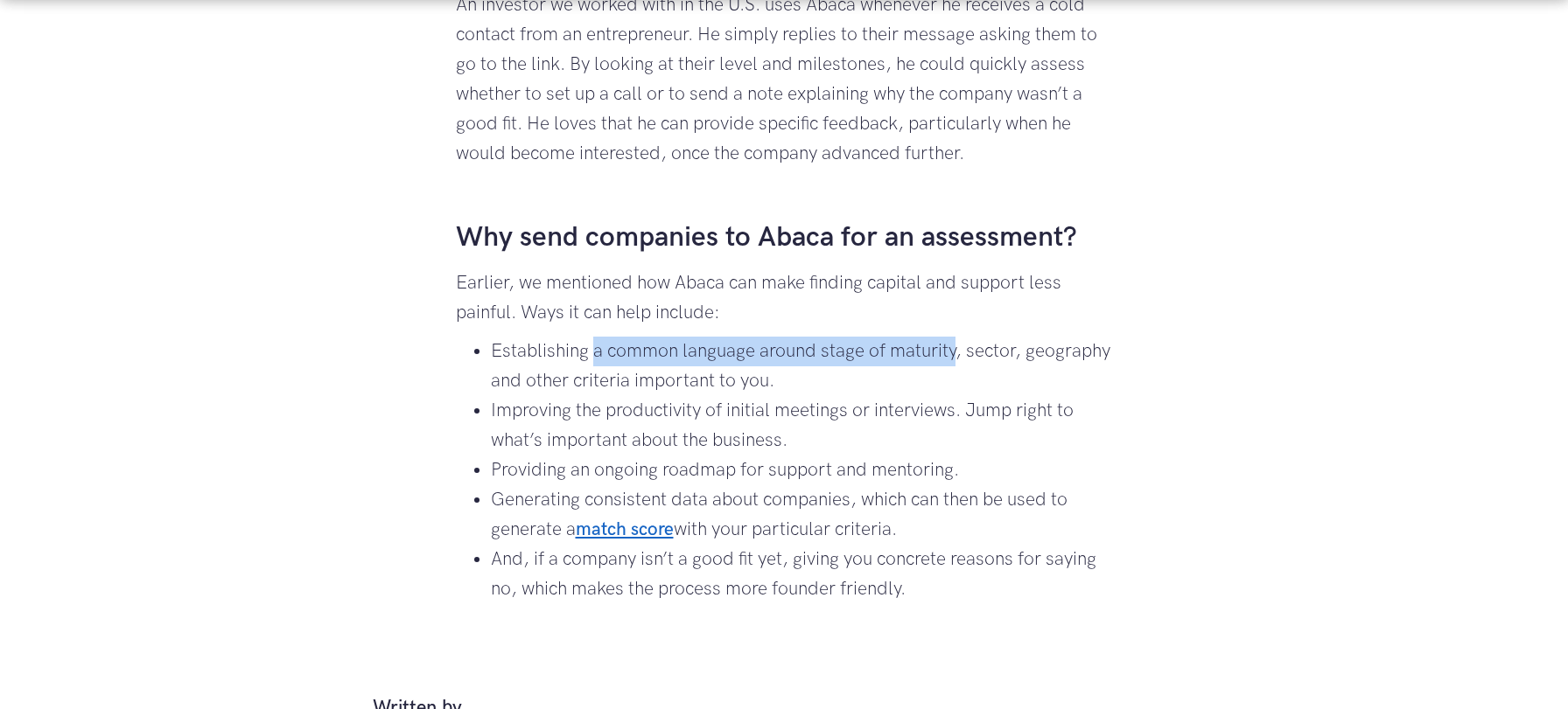
drag, startPoint x: 592, startPoint y: 354, endPoint x: 959, endPoint y: 354, distance: 367.0
click at [959, 354] on li "Establishing a common language around stage of maturity, sector, geography and …" at bounding box center [801, 366] width 622 height 59
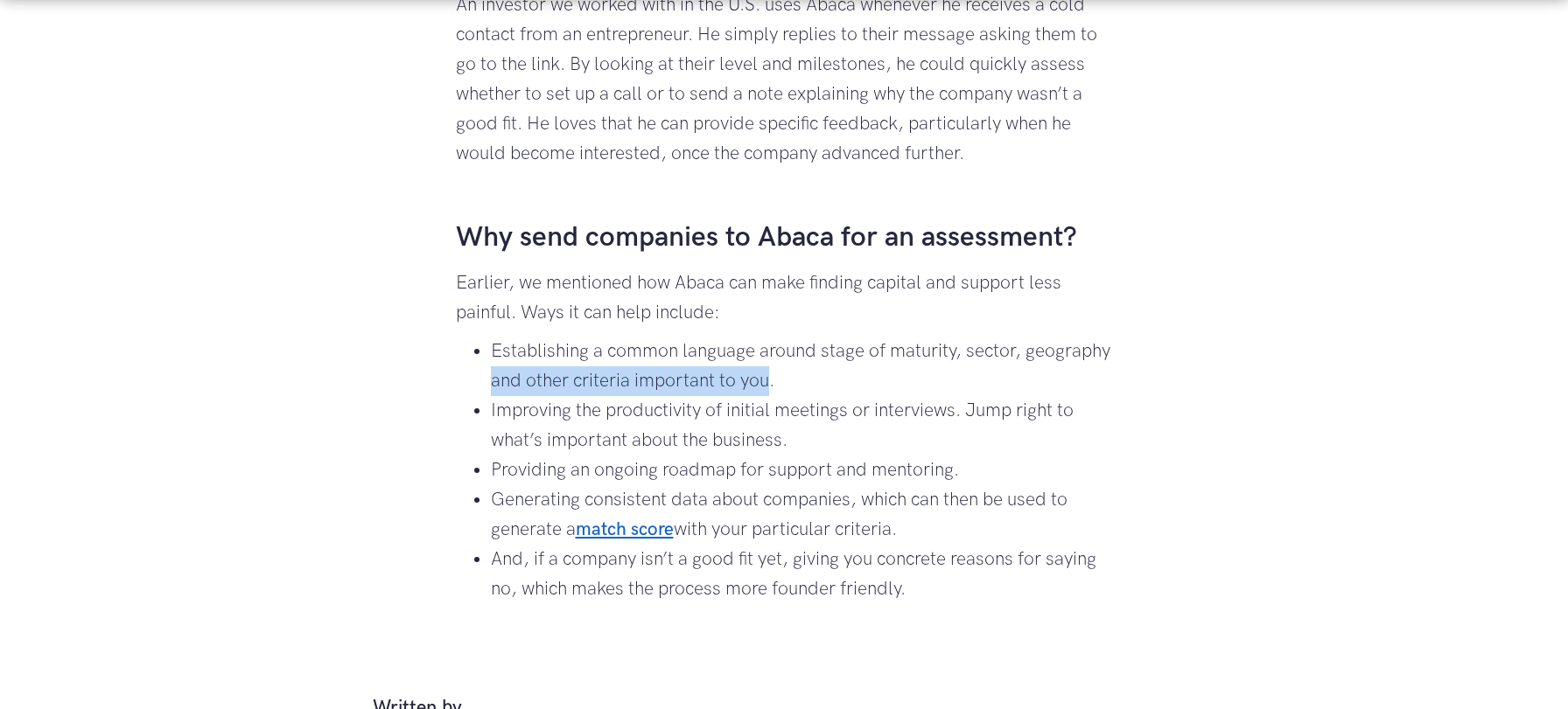
drag, startPoint x: 577, startPoint y: 381, endPoint x: 748, endPoint y: 400, distance: 172.1
click at [861, 377] on li "Establishing a common language around stage of maturity, sector, geography and …" at bounding box center [801, 366] width 622 height 59
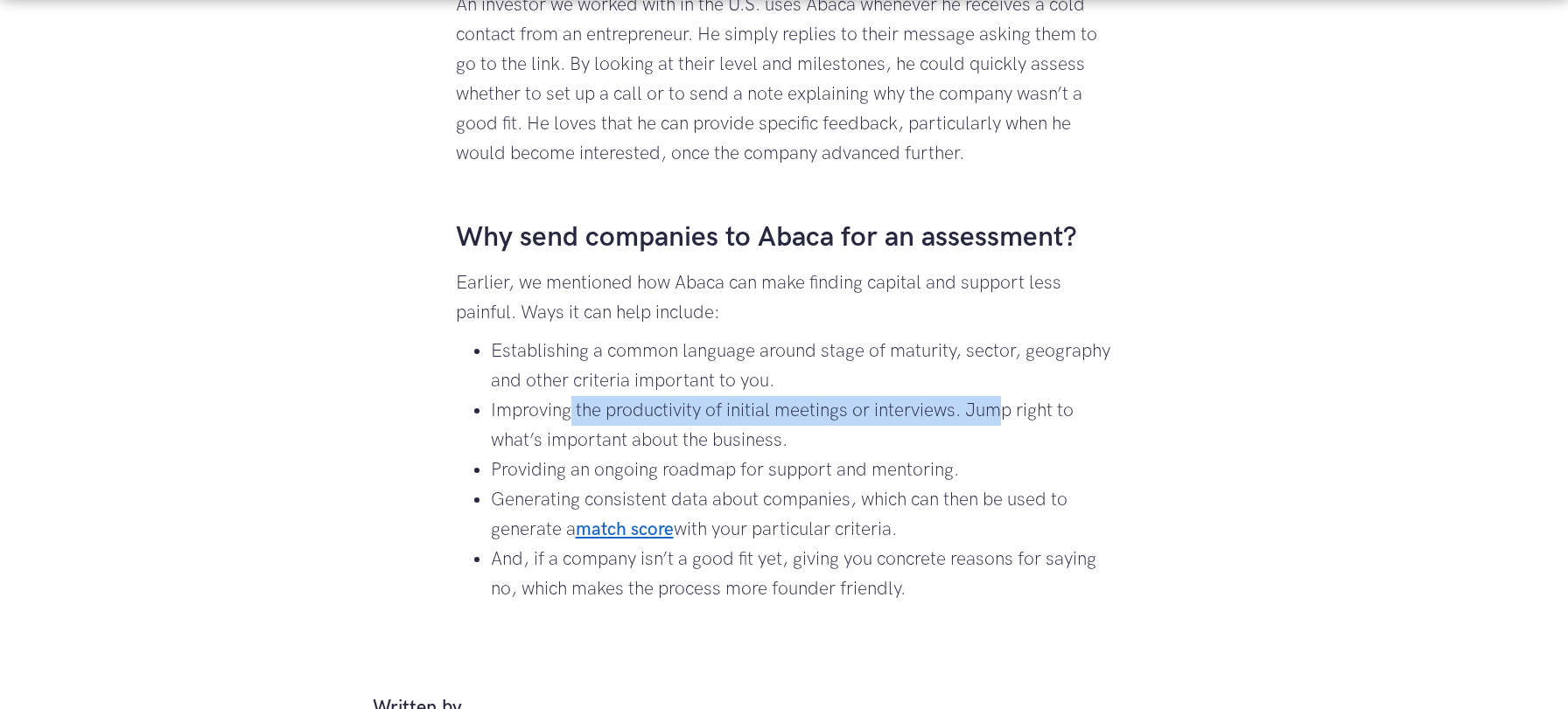
drag, startPoint x: 573, startPoint y: 416, endPoint x: 1004, endPoint y: 405, distance: 431.1
click at [1007, 404] on li "Improving the productivity of initial meetings or interviews. Jump right to wha…" at bounding box center [801, 425] width 622 height 59
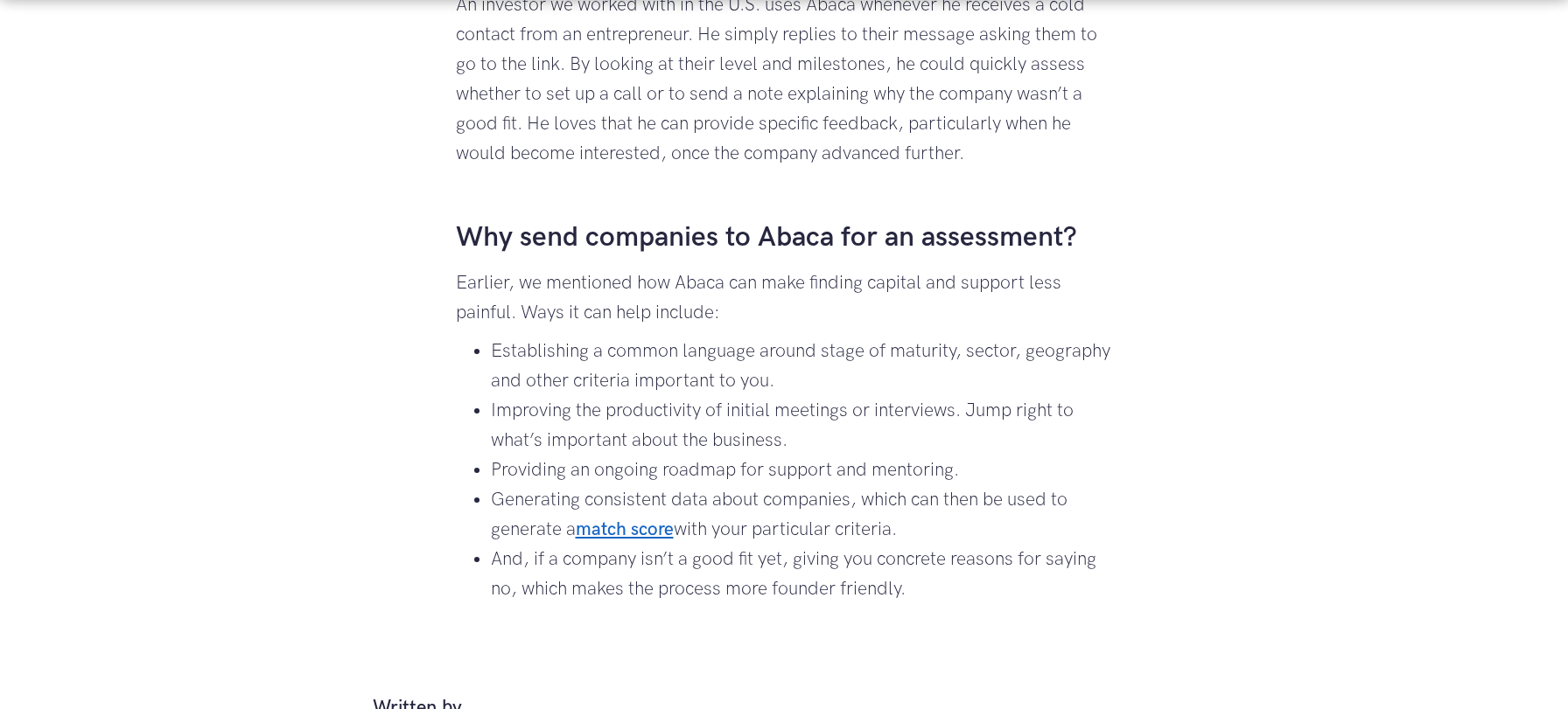
click at [572, 473] on li "Providing an ongoing roadmap for support and mentoring." at bounding box center [801, 470] width 622 height 30
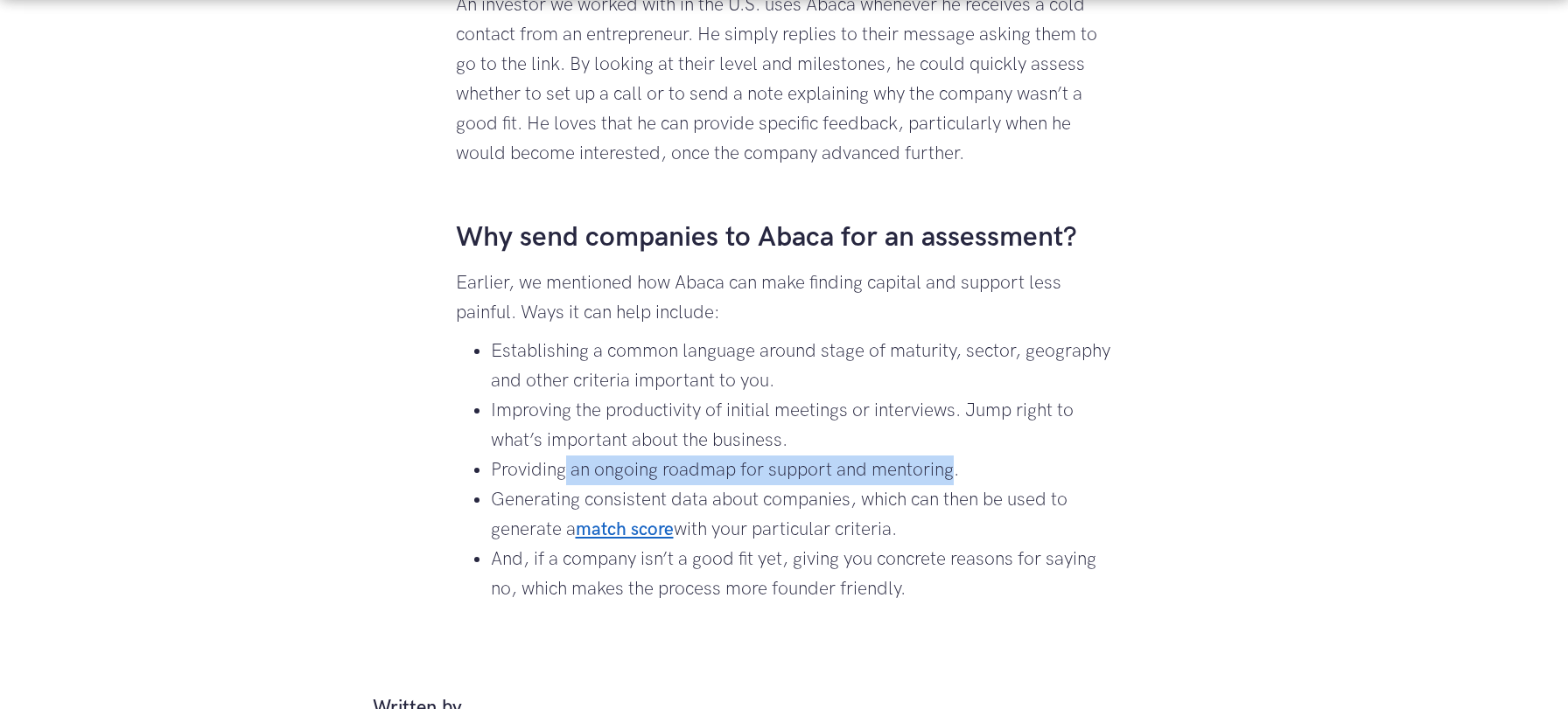
drag, startPoint x: 566, startPoint y: 473, endPoint x: 867, endPoint y: 482, distance: 301.1
click at [955, 471] on li "Providing an ongoing roadmap for support and mentoring." at bounding box center [801, 470] width 622 height 30
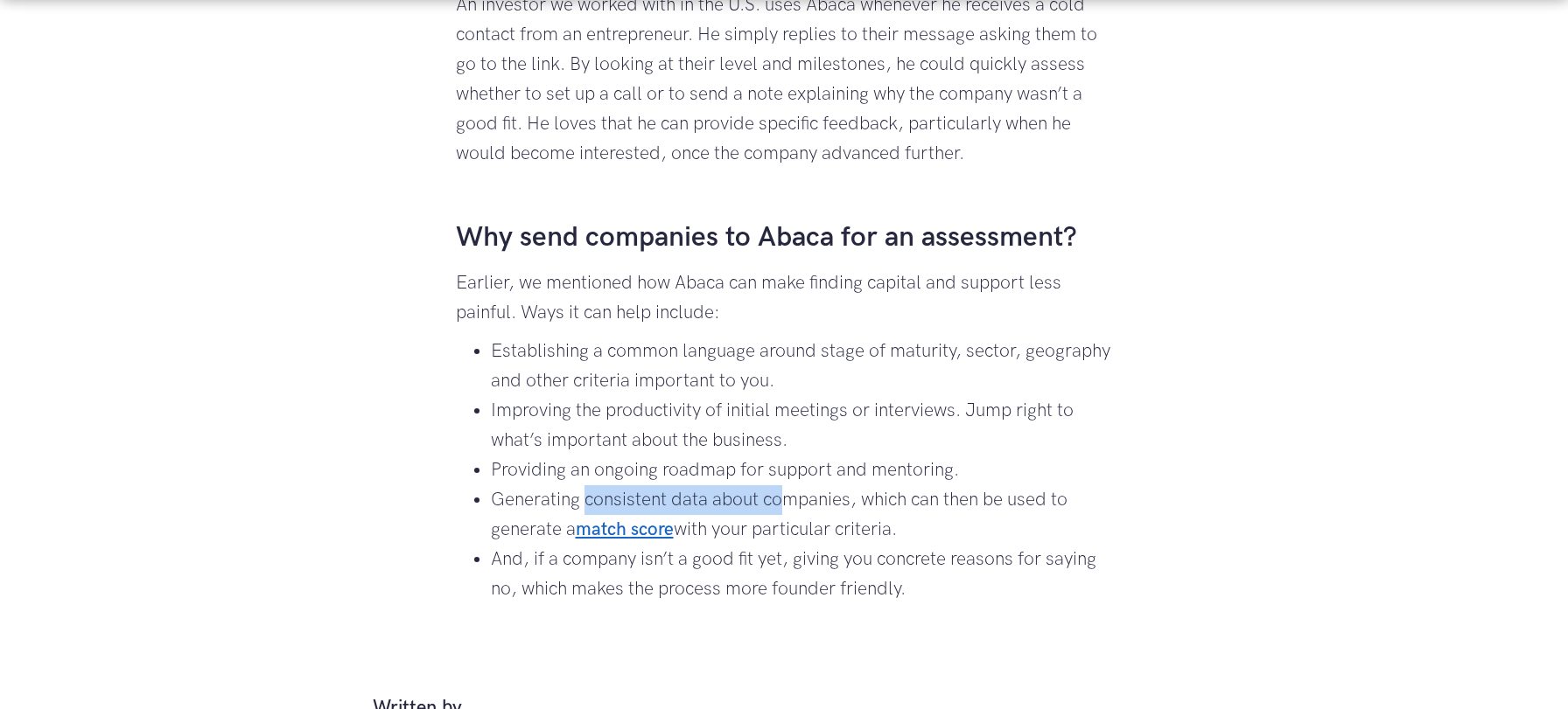
drag, startPoint x: 585, startPoint y: 504, endPoint x: 778, endPoint y: 503, distance: 193.0
click at [778, 503] on li "Generating consistent data about companies, which can then be used to generate …" at bounding box center [801, 515] width 622 height 59
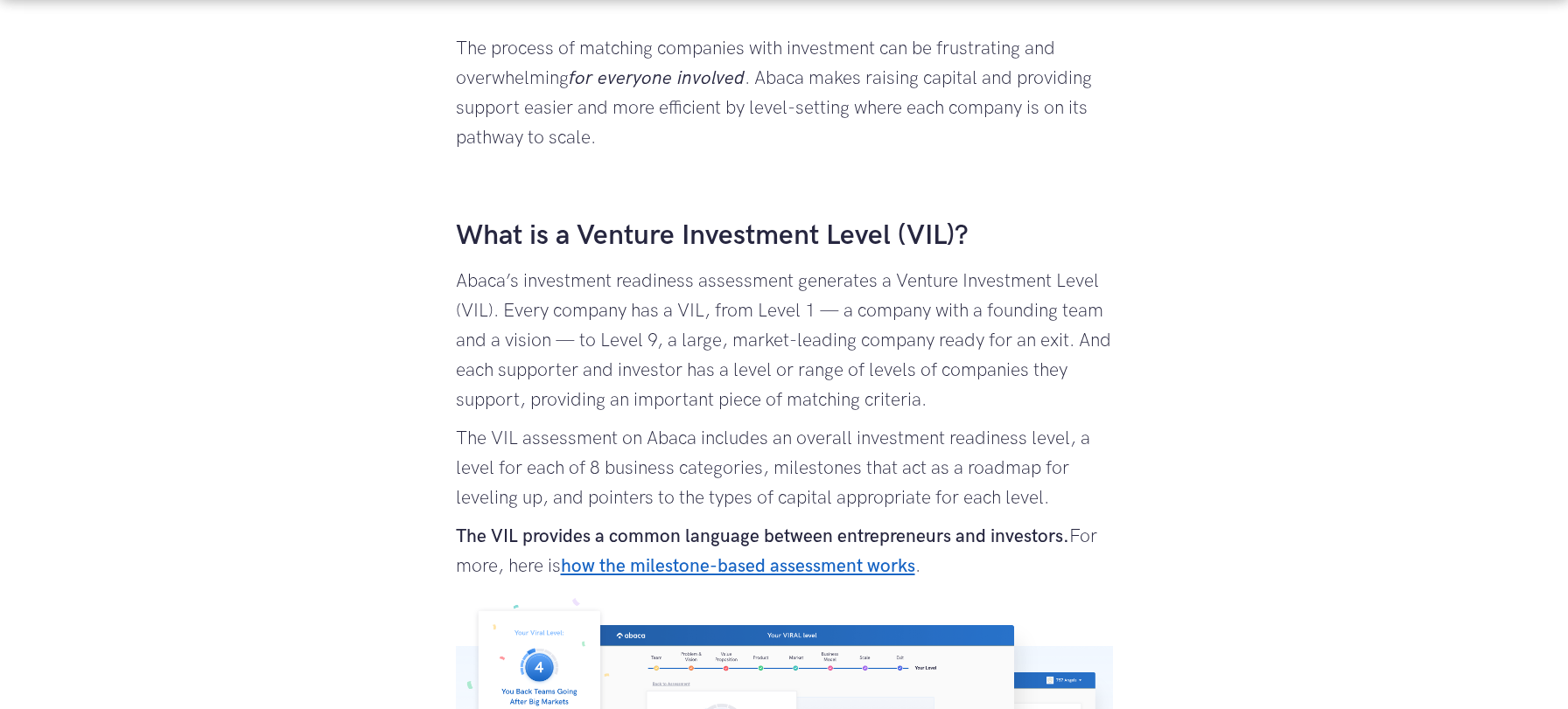
scroll to position [650, 0]
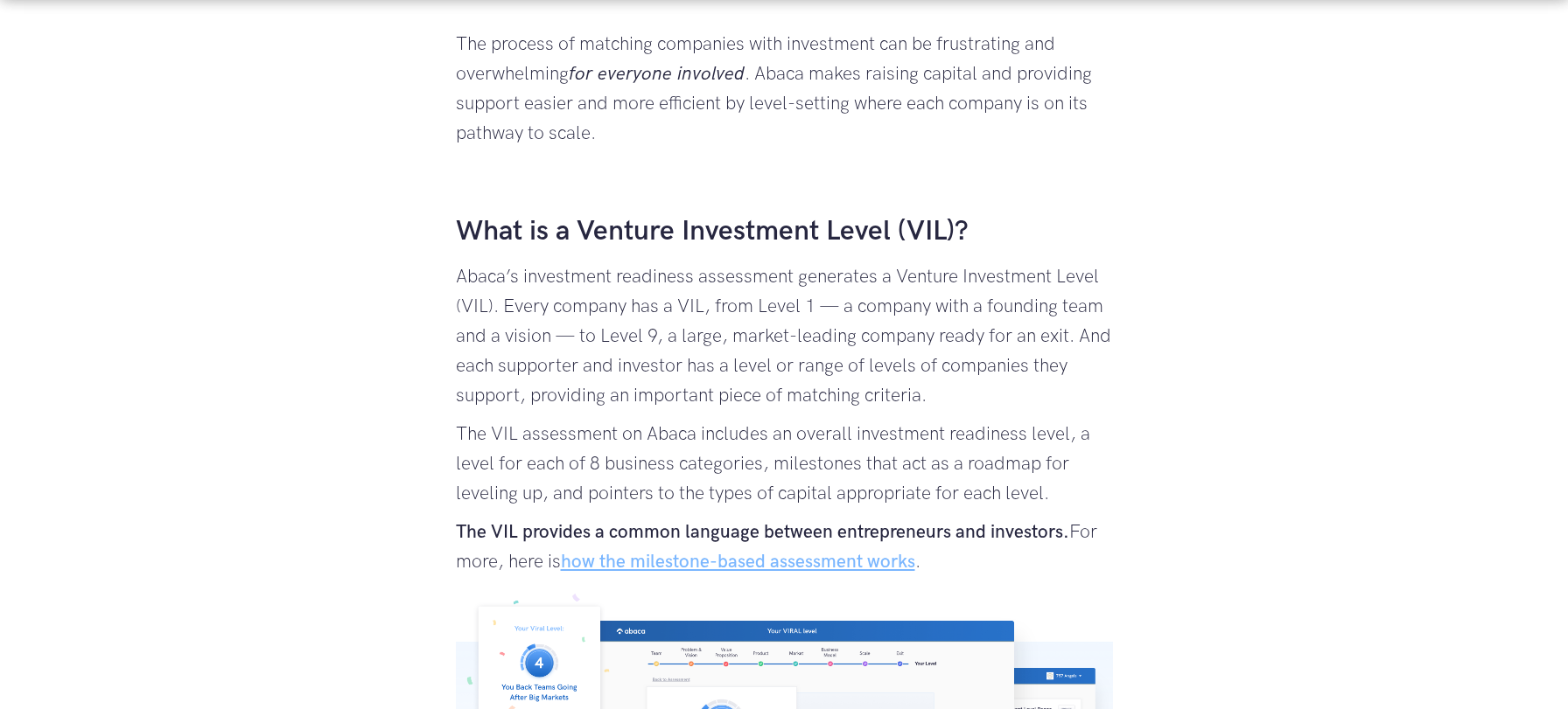
click at [740, 564] on link "how the milestone-based assessment works" at bounding box center [738, 561] width 355 height 22
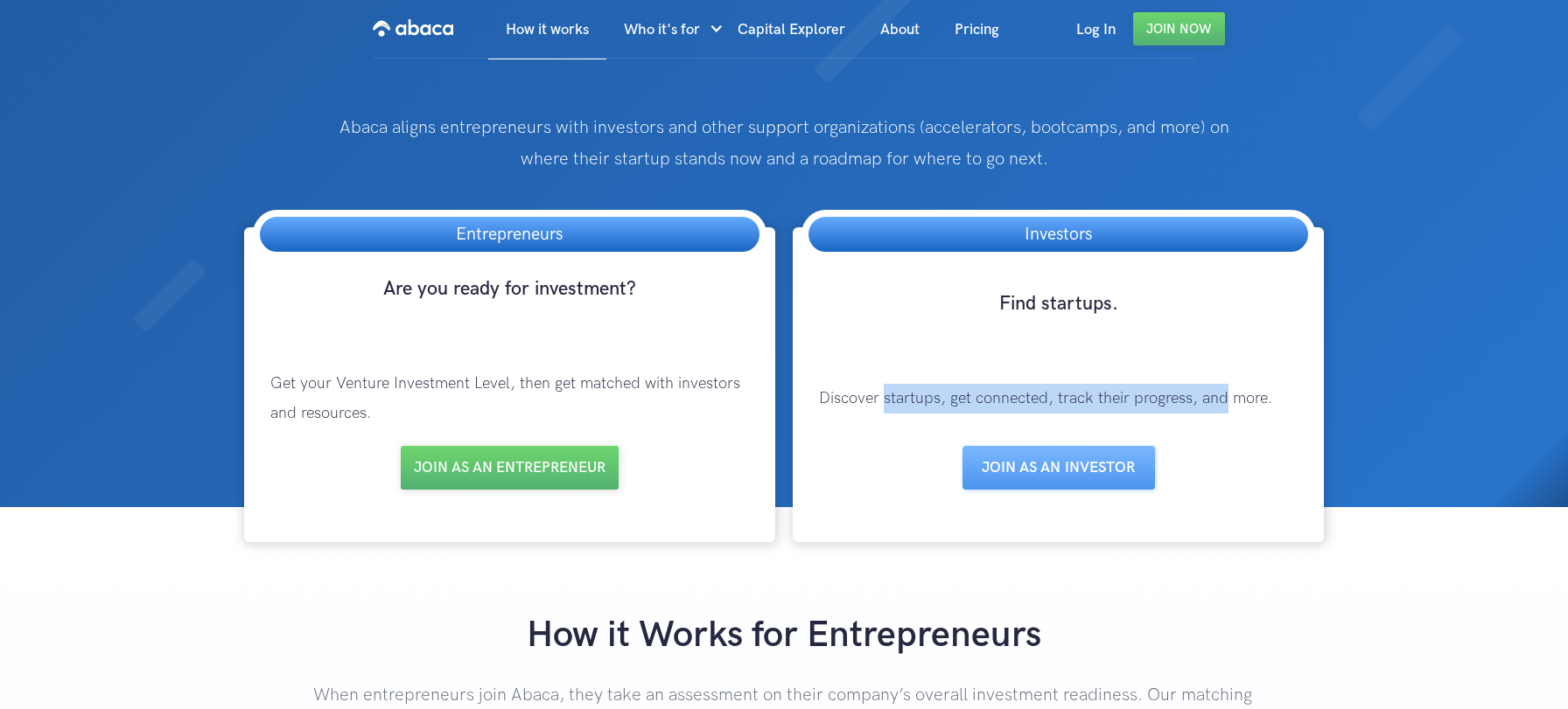
drag, startPoint x: 887, startPoint y: 399, endPoint x: 1228, endPoint y: 400, distance: 341.0
click at [1228, 400] on p "Discover startups, get connected, track their progress, and more." at bounding box center [1058, 399] width 514 height 65
click at [1027, 466] on link "Join as aN INVESTOR" at bounding box center [1058, 468] width 193 height 44
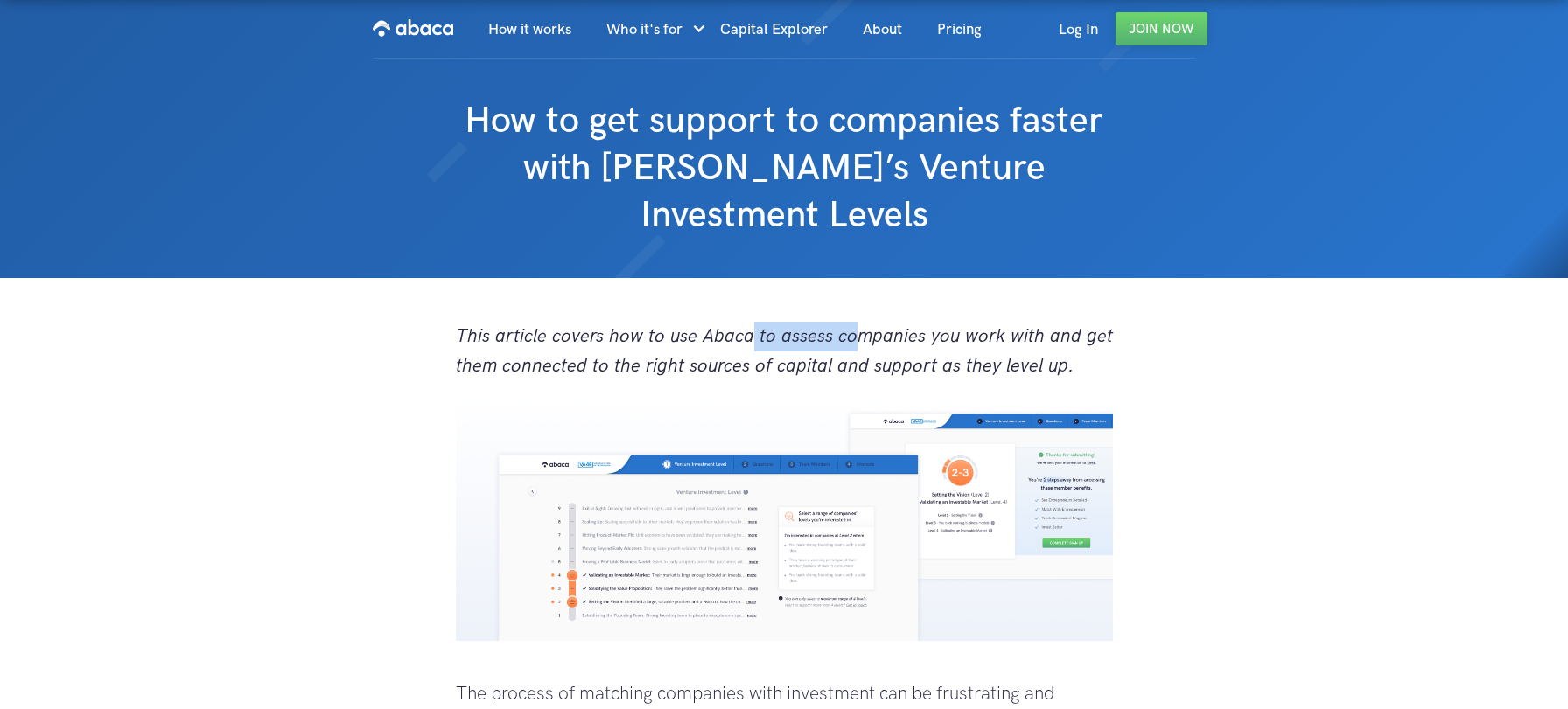
drag, startPoint x: 777, startPoint y: 339, endPoint x: 921, endPoint y: 332, distance: 144.2
click at [901, 333] on em "This article covers how to use Abaca to assess companies you work with and get …" at bounding box center [784, 352] width 657 height 52
